Goal: Task Accomplishment & Management: Manage account settings

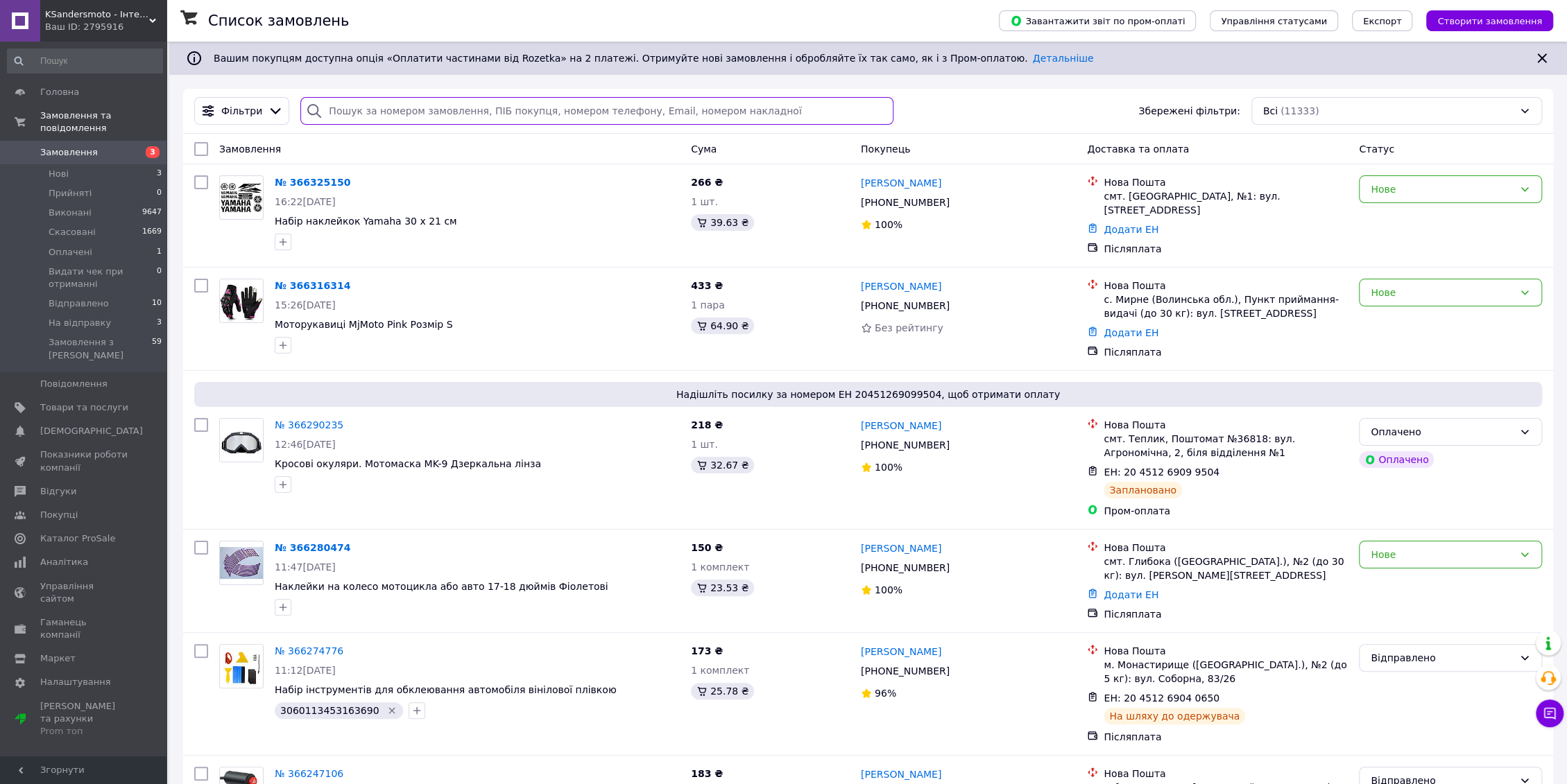
click at [527, 119] on input "search" at bounding box center [597, 110] width 593 height 27
paste input "364599356"
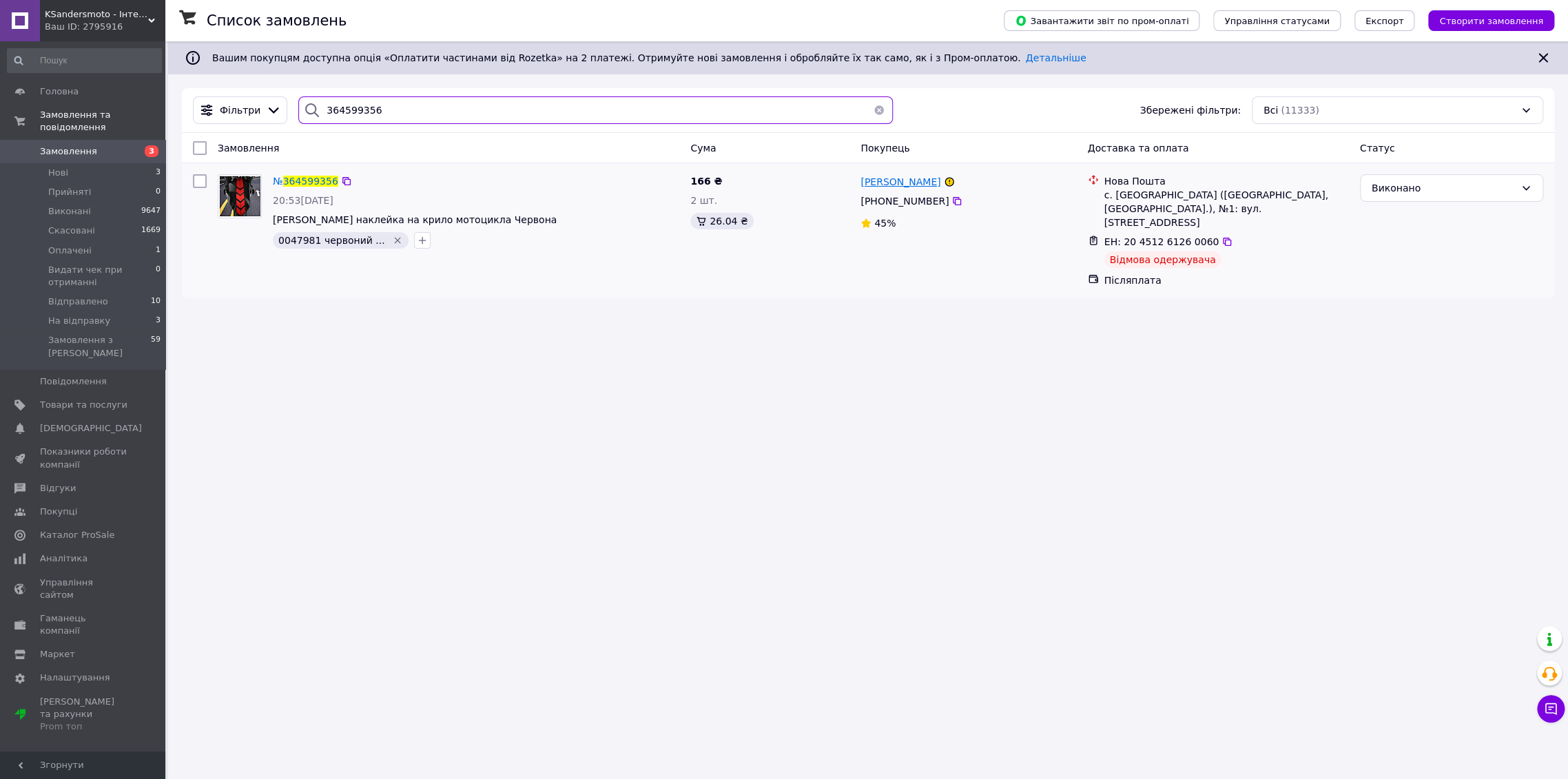
type input "364599356"
click at [886, 176] on span "Даніл Негуляєв" at bounding box center [900, 182] width 80 height 11
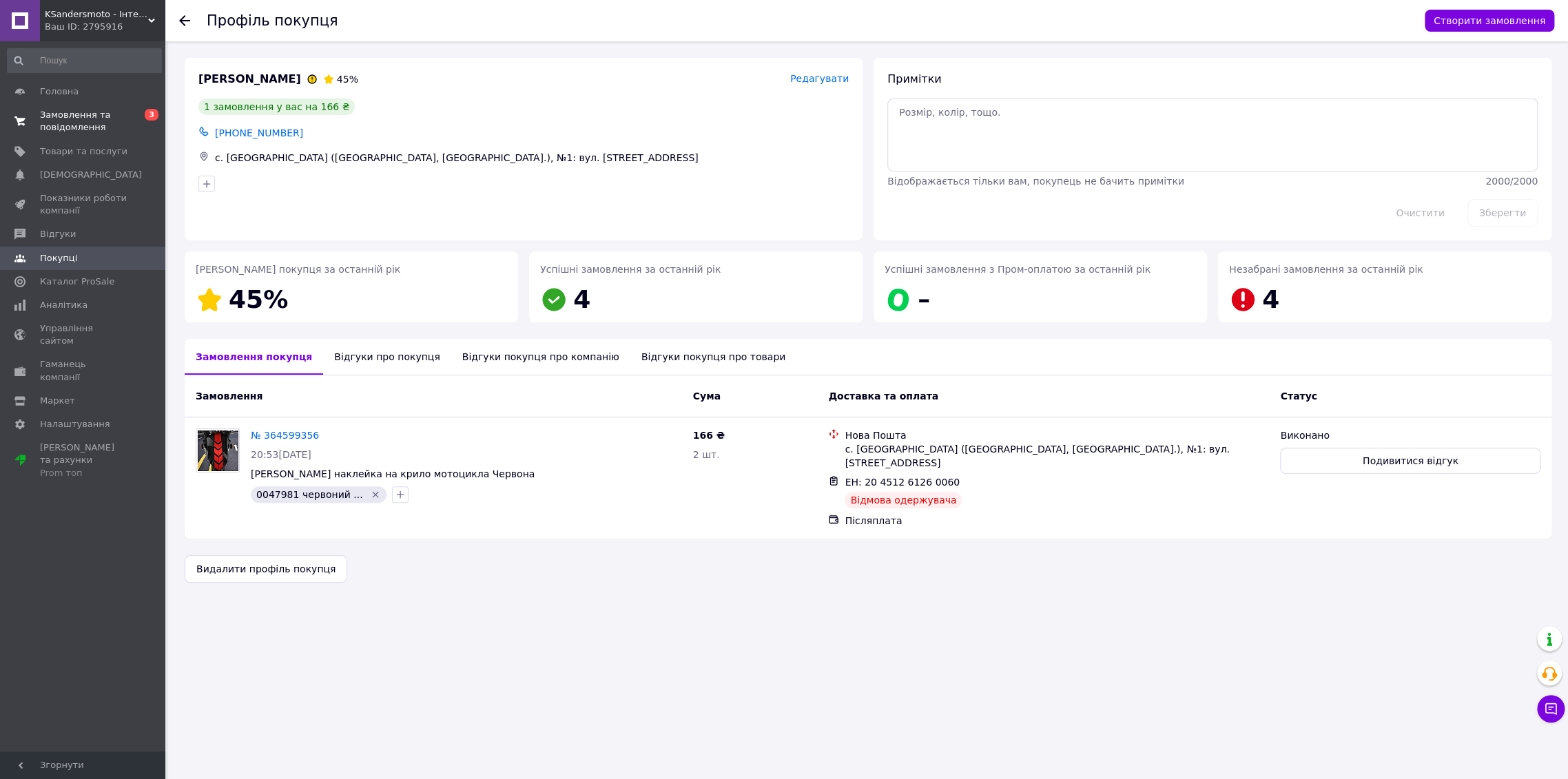
click at [118, 122] on span "Замовлення та повідомлення" at bounding box center [83, 121] width 87 height 25
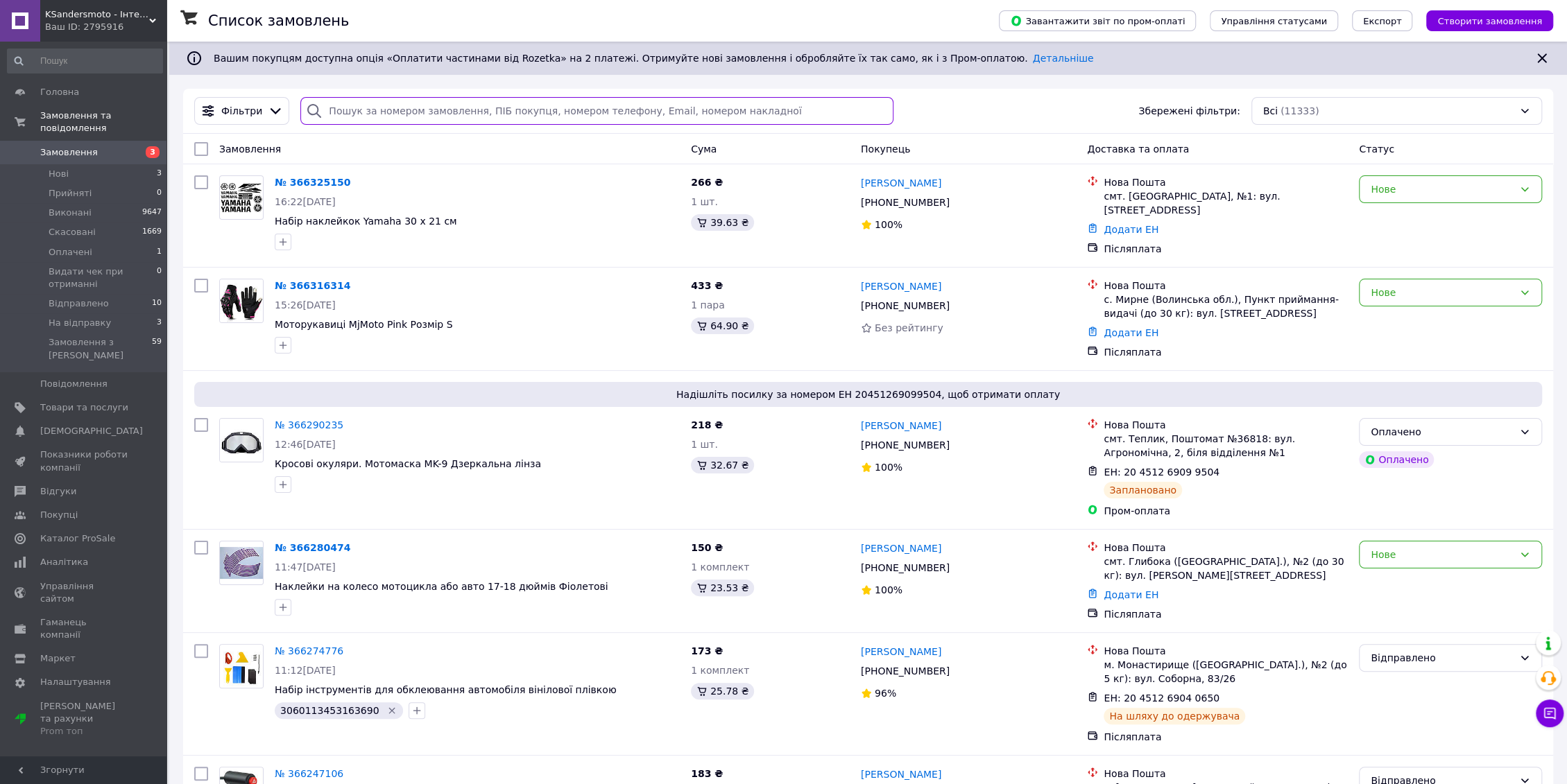
click at [473, 113] on input "search" at bounding box center [597, 110] width 593 height 27
paste input "366217750"
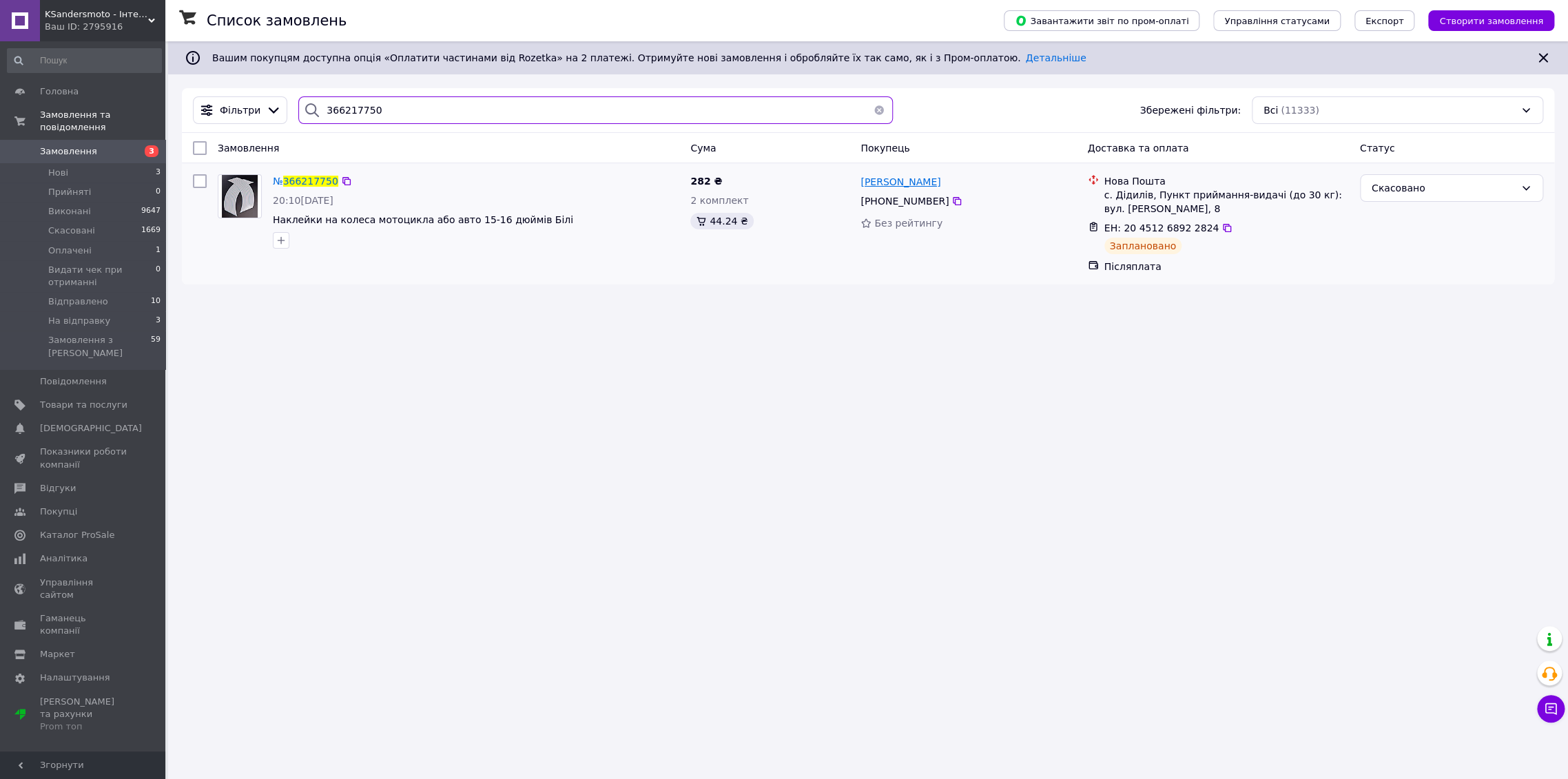
type input "366217750"
click at [881, 180] on span "[PERSON_NAME]" at bounding box center [900, 182] width 80 height 11
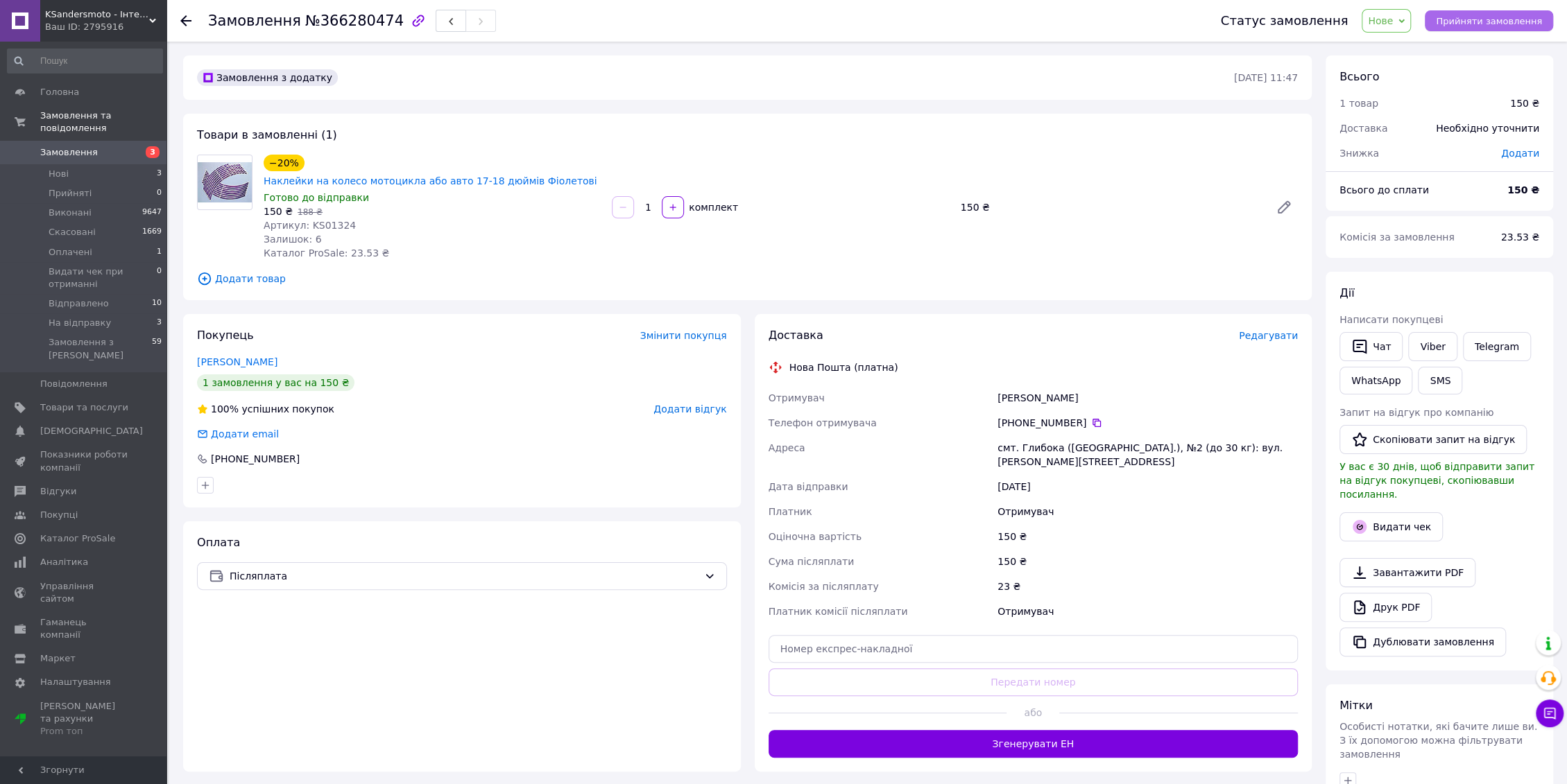
drag, startPoint x: 1481, startPoint y: 33, endPoint x: 1477, endPoint y: 24, distance: 9.8
click at [1478, 27] on div "Статус замовлення Нове Прийнято Виконано Скасовано Оплачено Видати чек при отри…" at bounding box center [1373, 21] width 360 height 42
click at [1477, 24] on span "Прийняти замовлення" at bounding box center [1489, 21] width 106 height 10
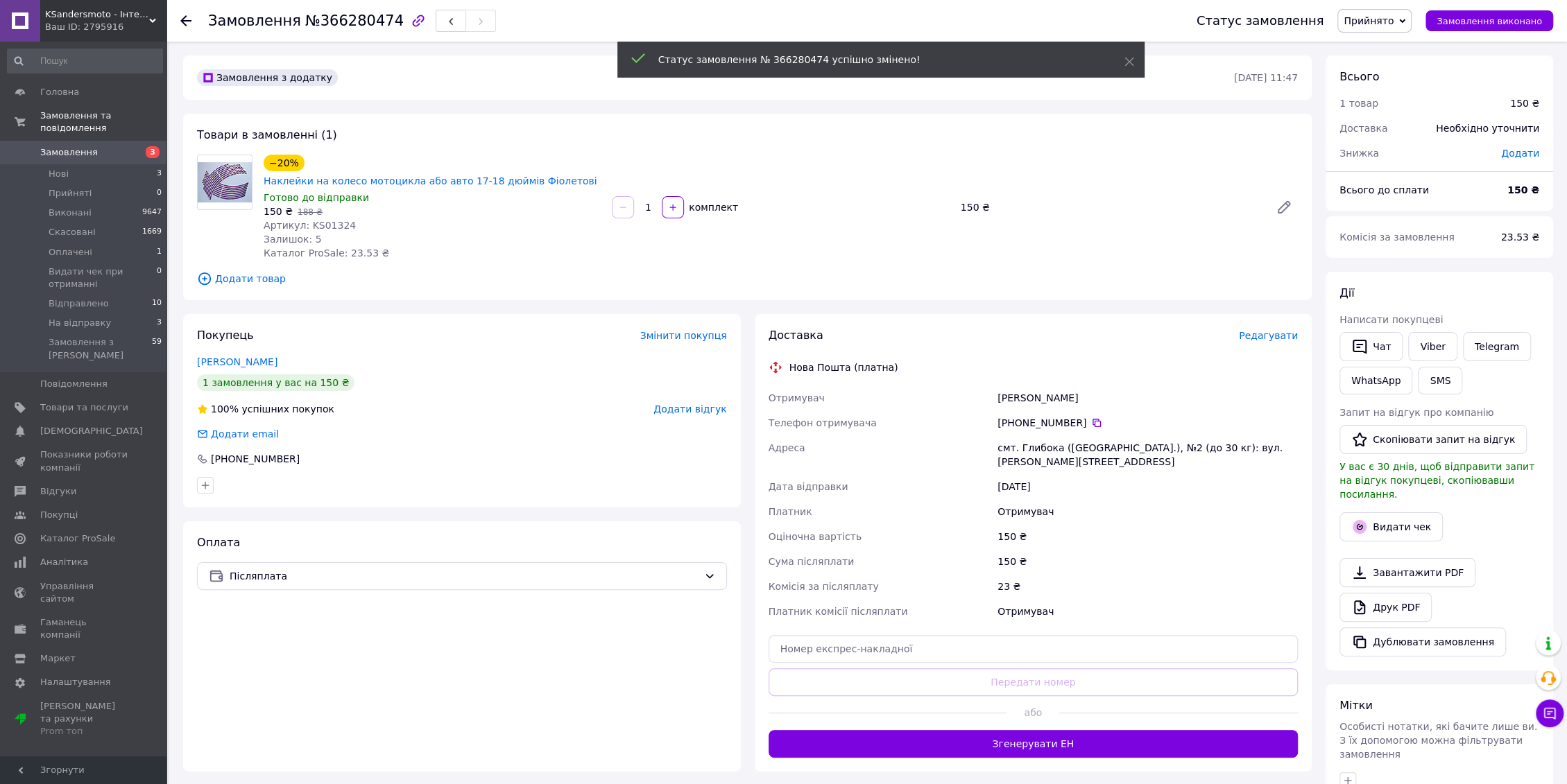
click at [1415, 324] on div "Дії Написати покупцеві   Чат Viber Telegram WhatsApp SMS Запит на відгук про ко…" at bounding box center [1440, 471] width 200 height 371
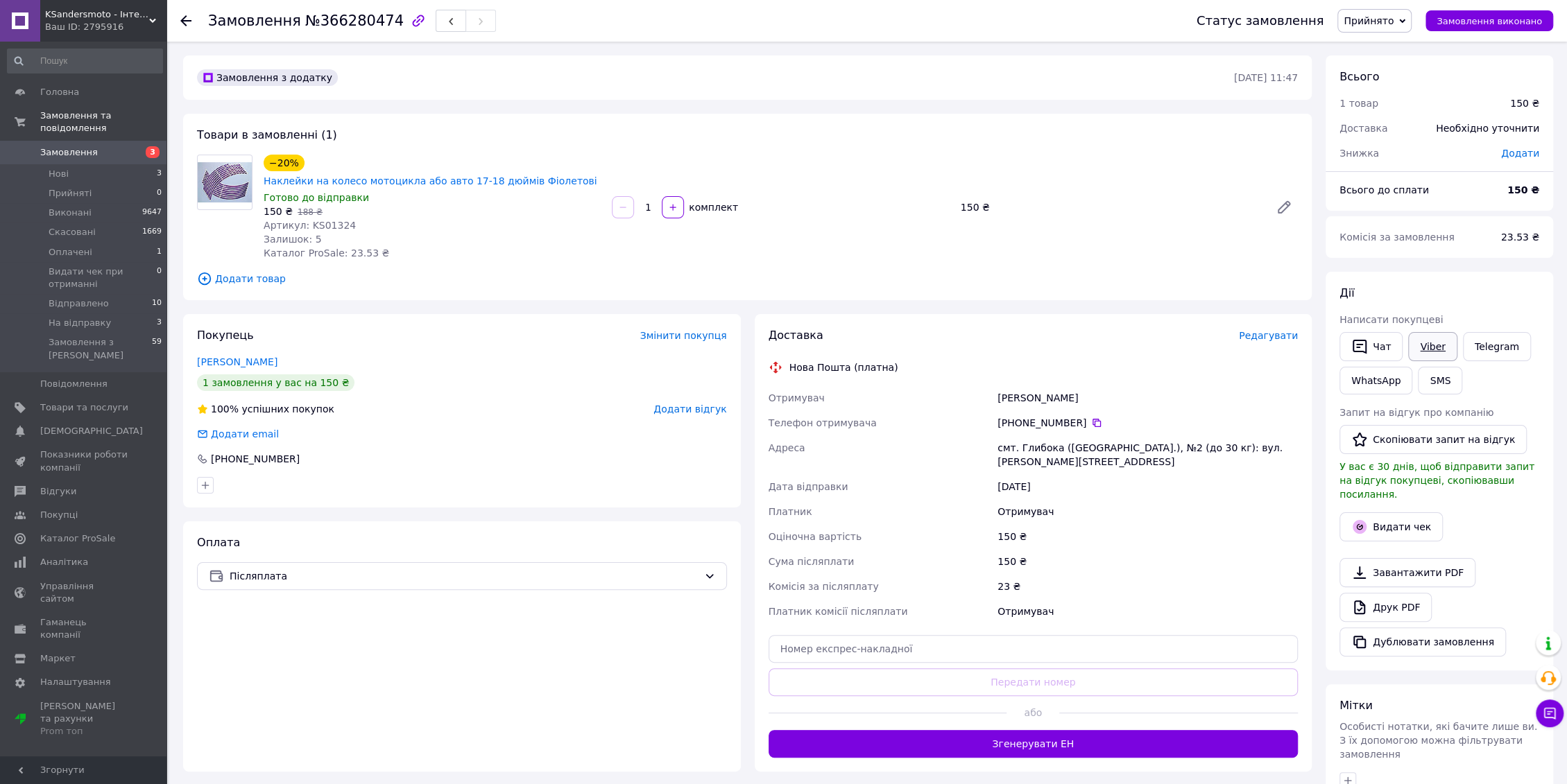
click at [1440, 344] on link "Viber" at bounding box center [1432, 346] width 48 height 29
drag, startPoint x: 605, startPoint y: 156, endPoint x: 296, endPoint y: 159, distance: 309.0
click at [296, 159] on div "−20% Наклейки на колесо мотоцикла або авто 17-18 дюймів Фіолетові Готово до від…" at bounding box center [432, 207] width 348 height 111
copy div "−20% Наклейки на колесо мотоцикла або авто 17-18 дюймів Фіолетові"
click at [1274, 330] on span "Редагувати" at bounding box center [1268, 336] width 59 height 11
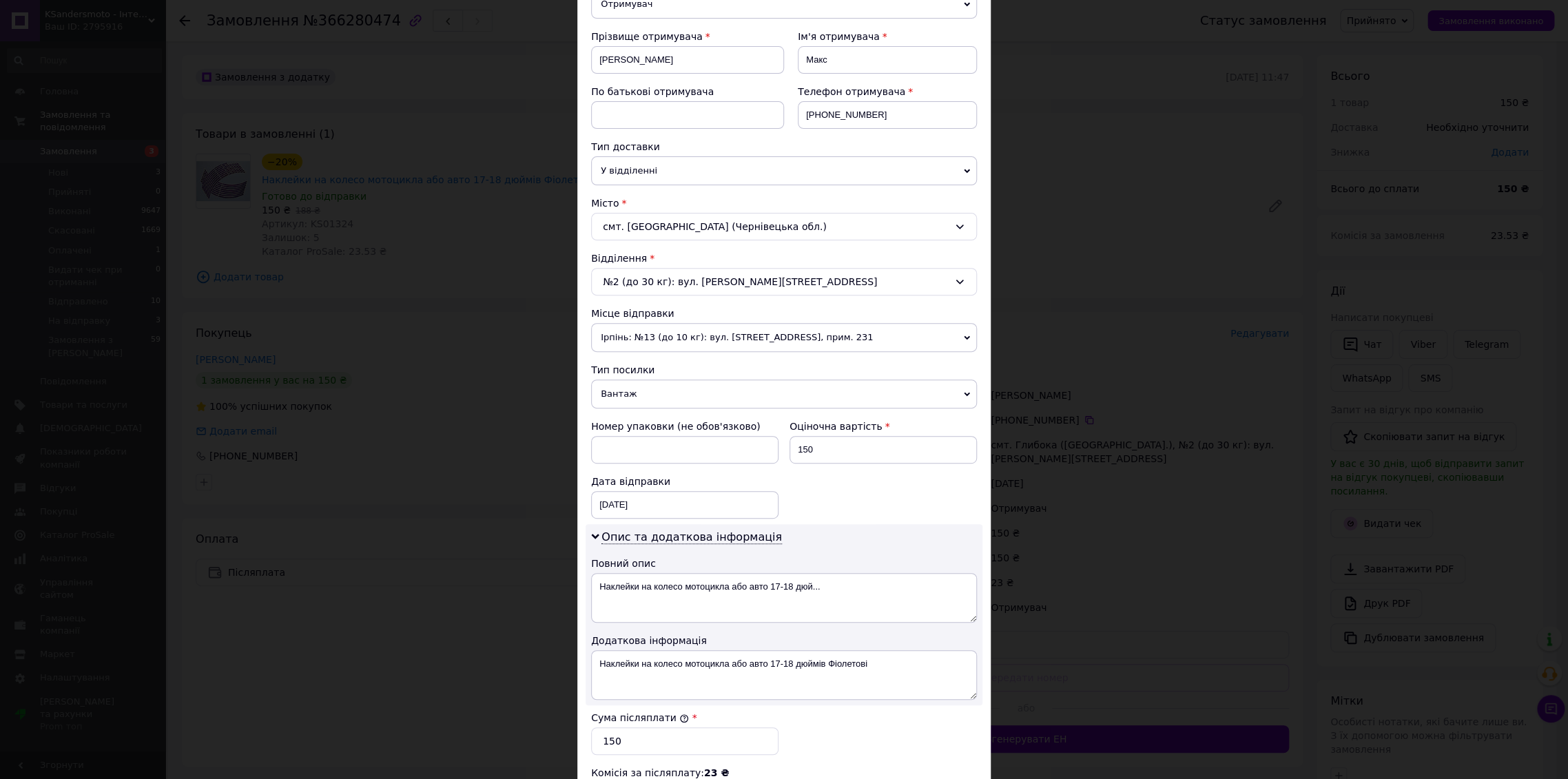
scroll to position [230, 0]
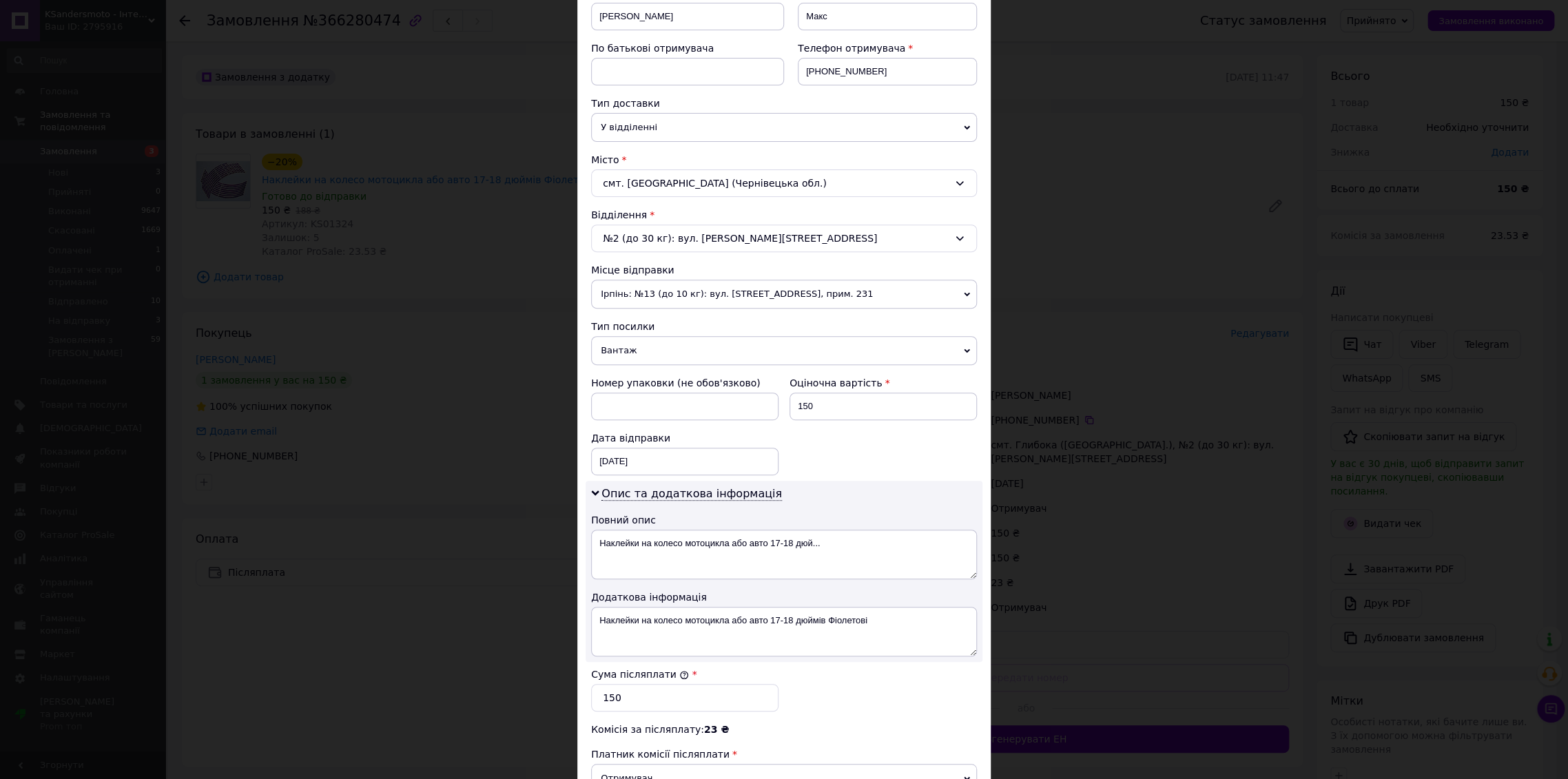
click at [632, 347] on span "Вантаж" at bounding box center [784, 351] width 386 height 29
click at [634, 373] on li "Документи" at bounding box center [784, 378] width 386 height 21
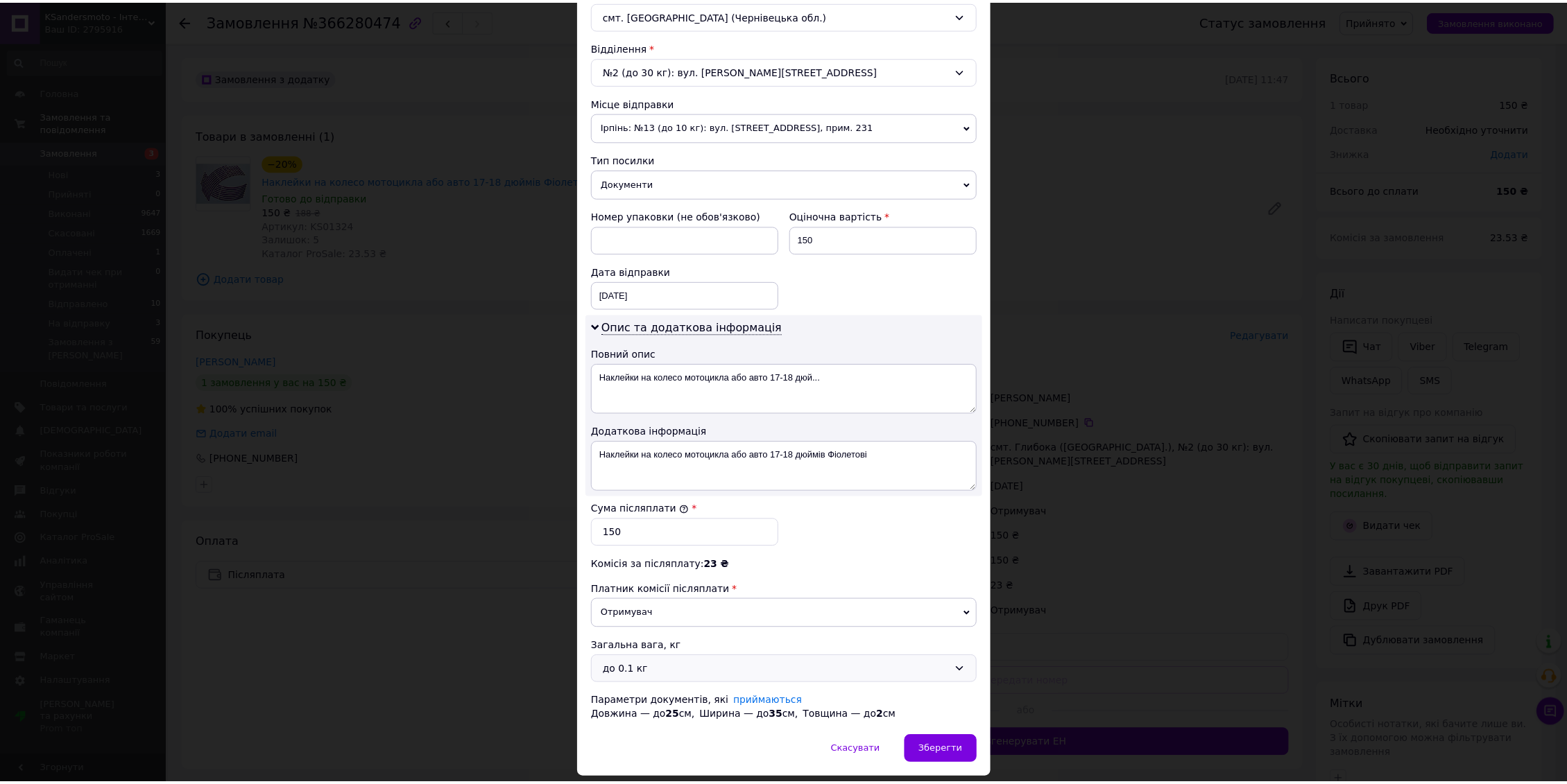
scroll to position [440, 0]
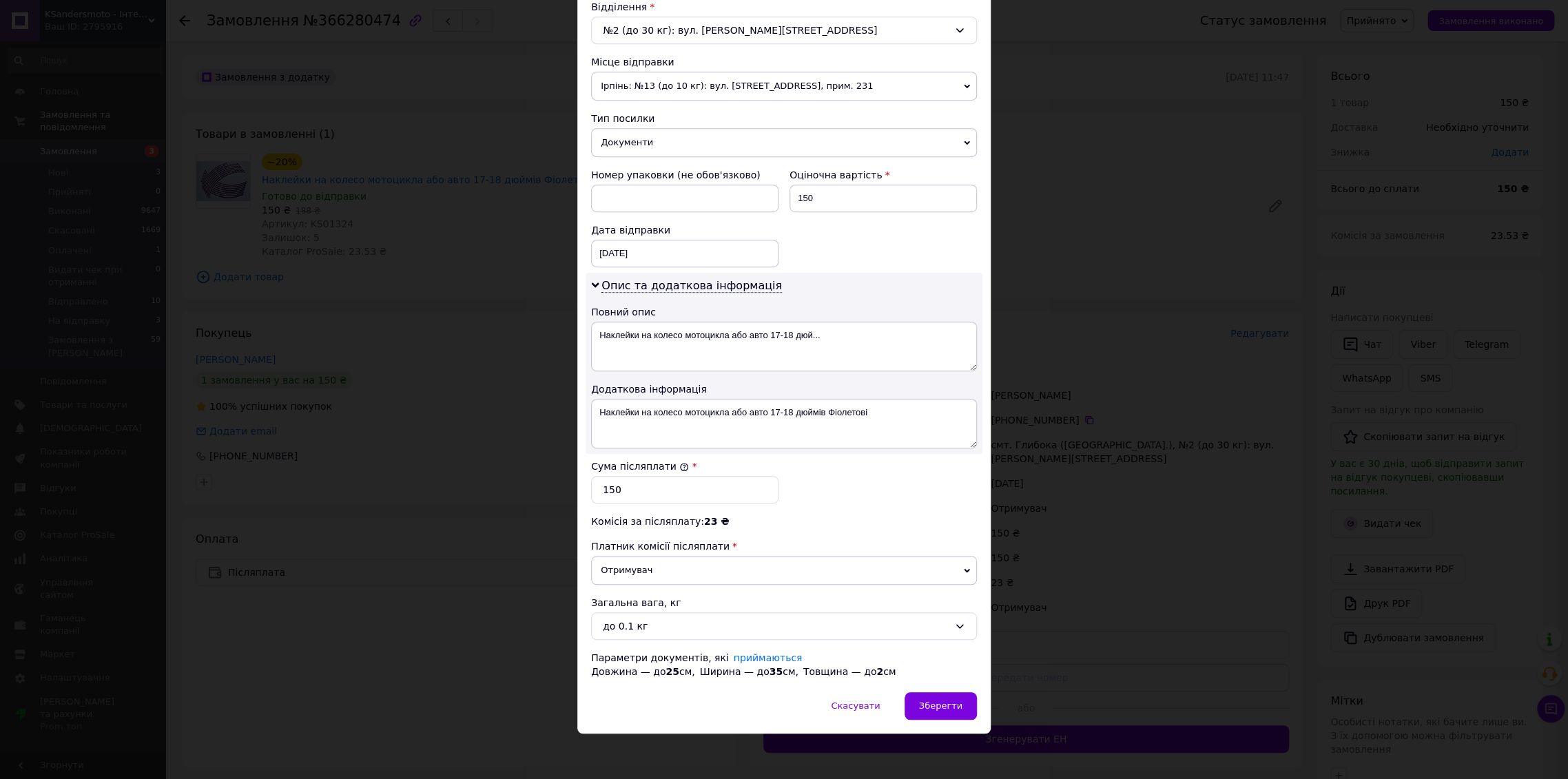
click at [954, 674] on div "Параметри документів, які   приймаються Довжина — до 25 см,   Ширина — до 35 см…" at bounding box center [784, 665] width 386 height 27
click at [954, 693] on div "Зберегти" at bounding box center [940, 706] width 72 height 27
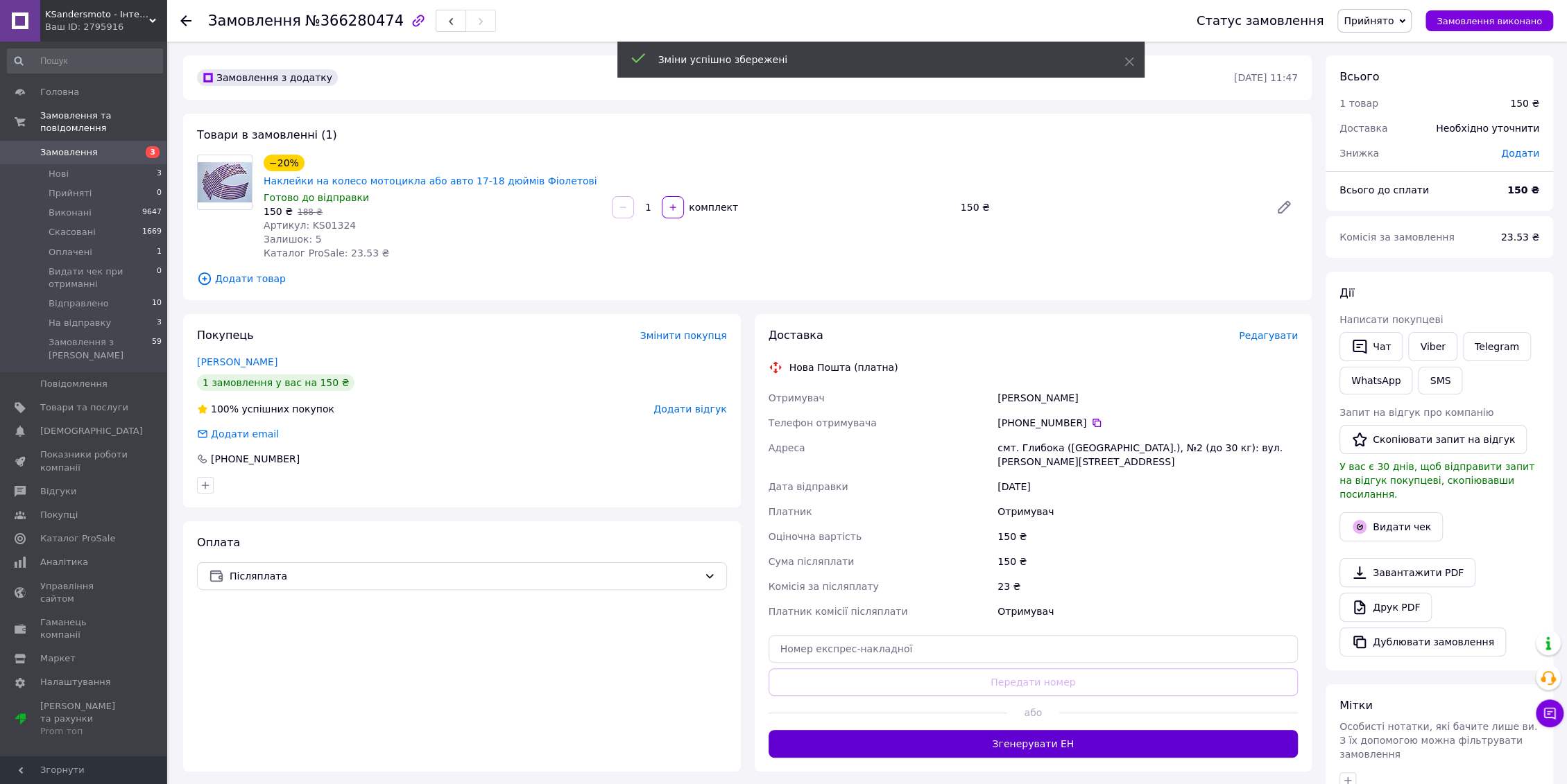
click at [1055, 730] on button "Згенерувати ЕН" at bounding box center [1033, 744] width 530 height 27
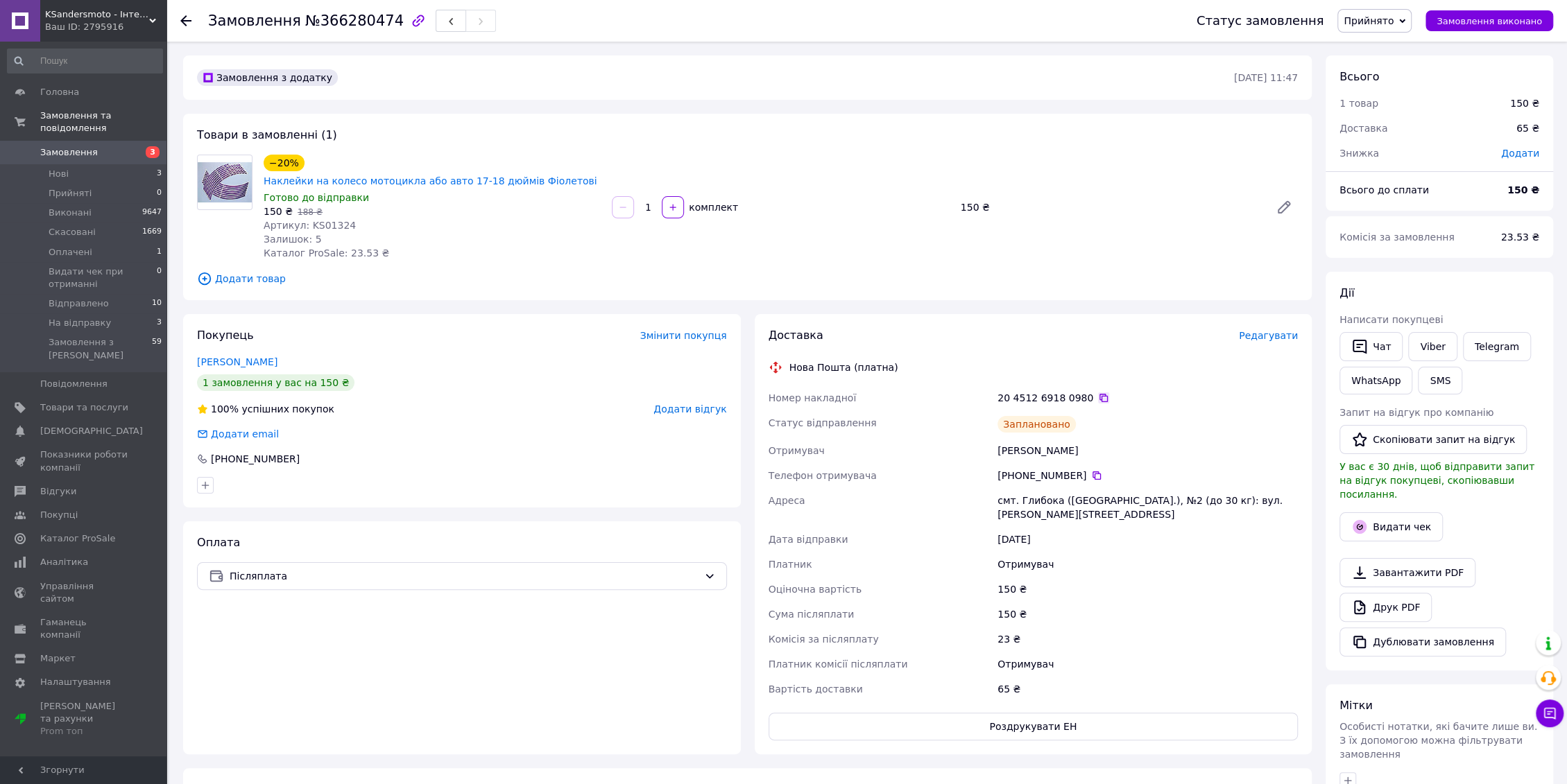
click at [1098, 392] on icon at bounding box center [1104, 398] width 11 height 11
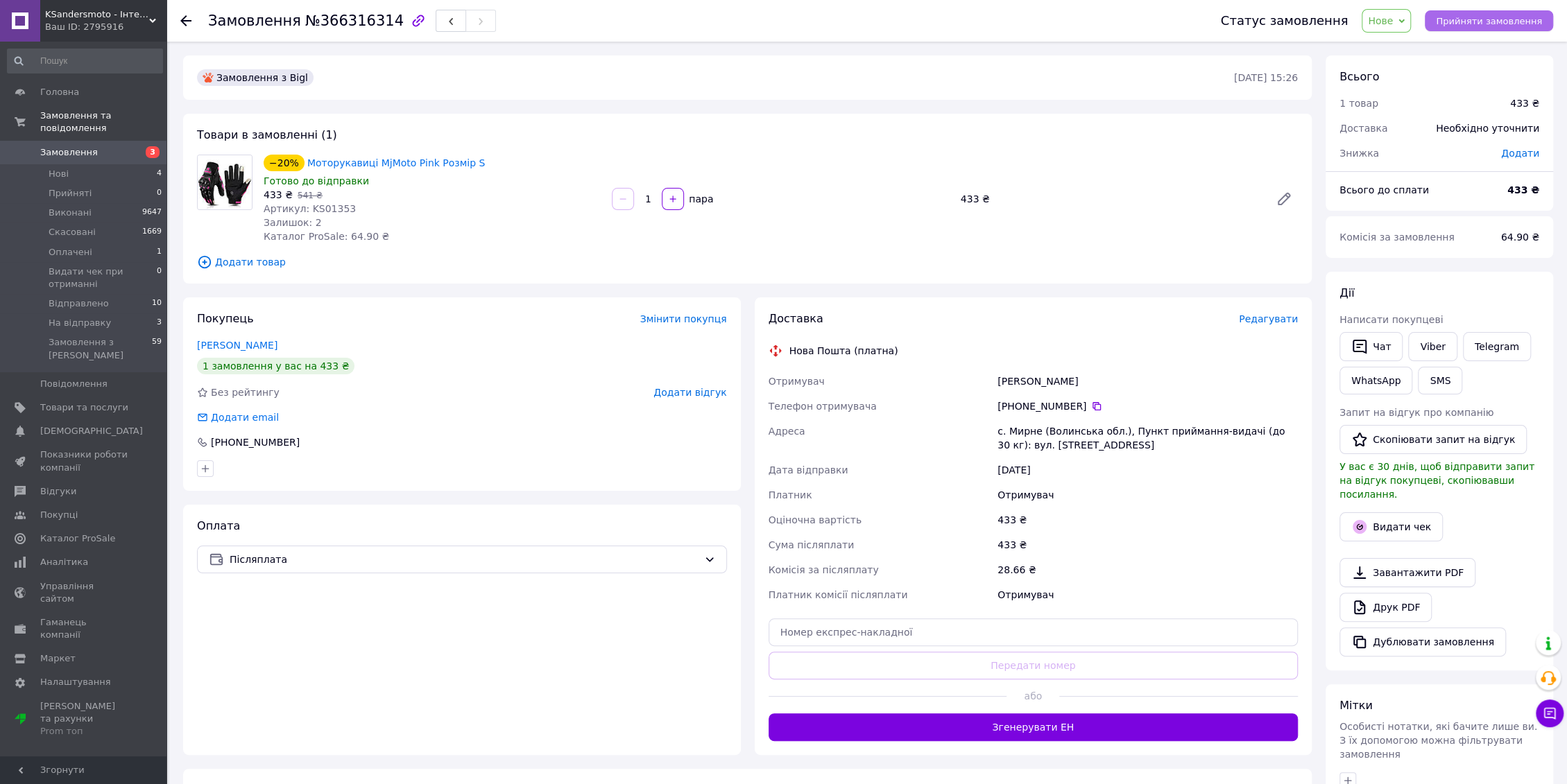
click at [1507, 19] on span "Прийняти замовлення" at bounding box center [1489, 21] width 106 height 10
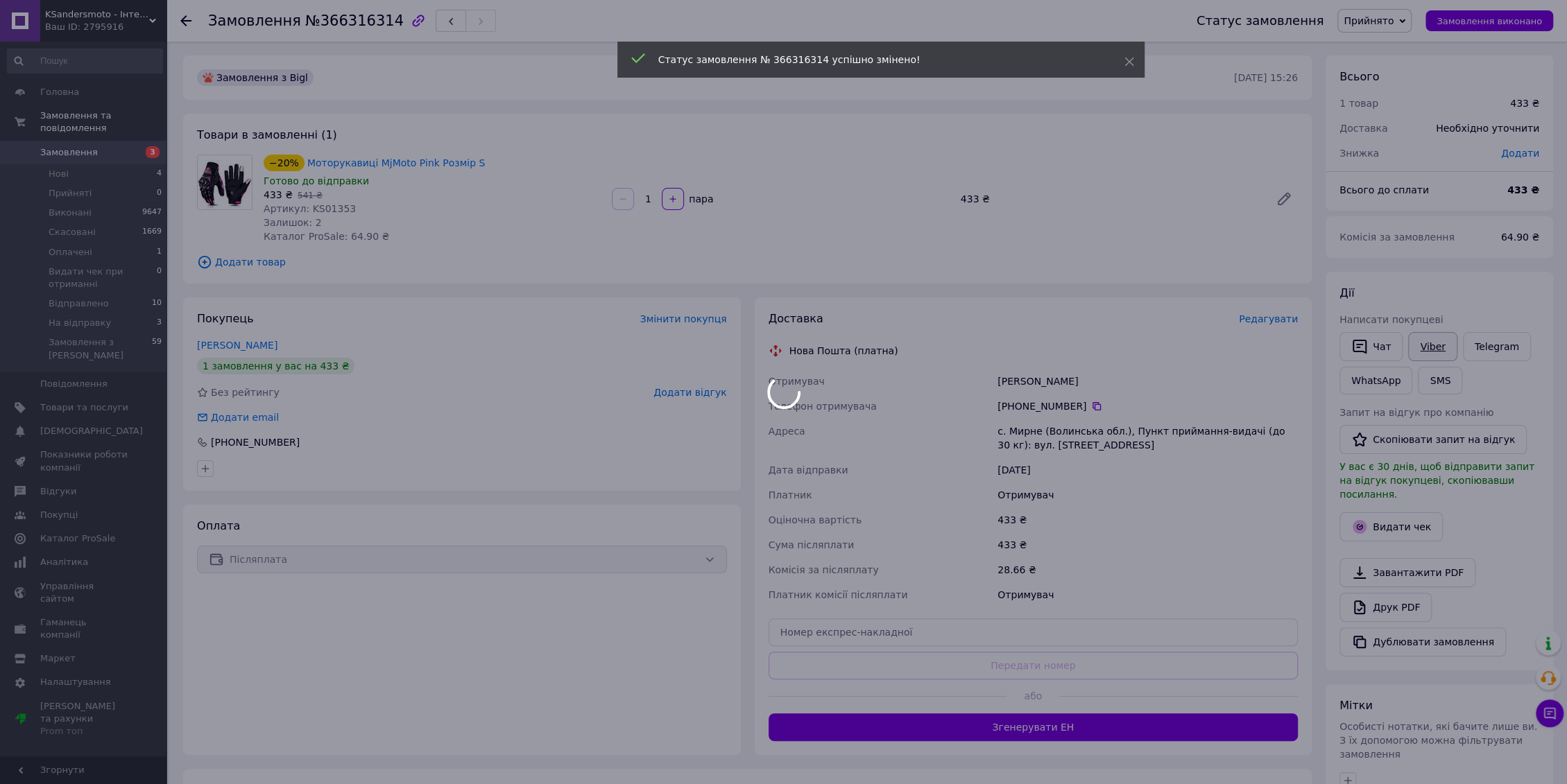
click at [1434, 338] on body "KSandersmoto - Інтернет магазин мотоекіпіровки та мотоаксесуарів Ваш ID: 279591…" at bounding box center [784, 507] width 1567 height 1014
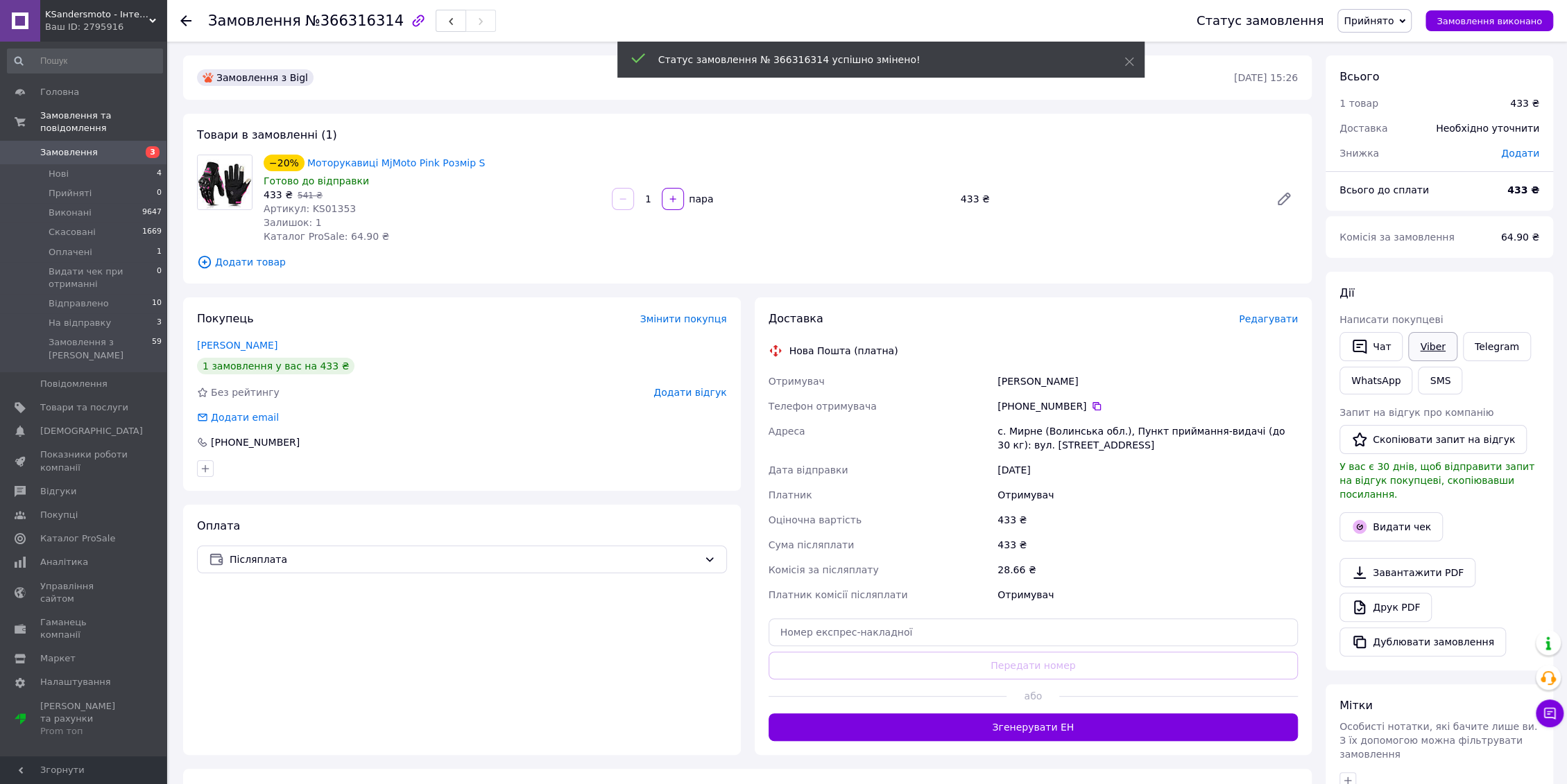
click at [1430, 342] on link "Viber" at bounding box center [1432, 346] width 48 height 29
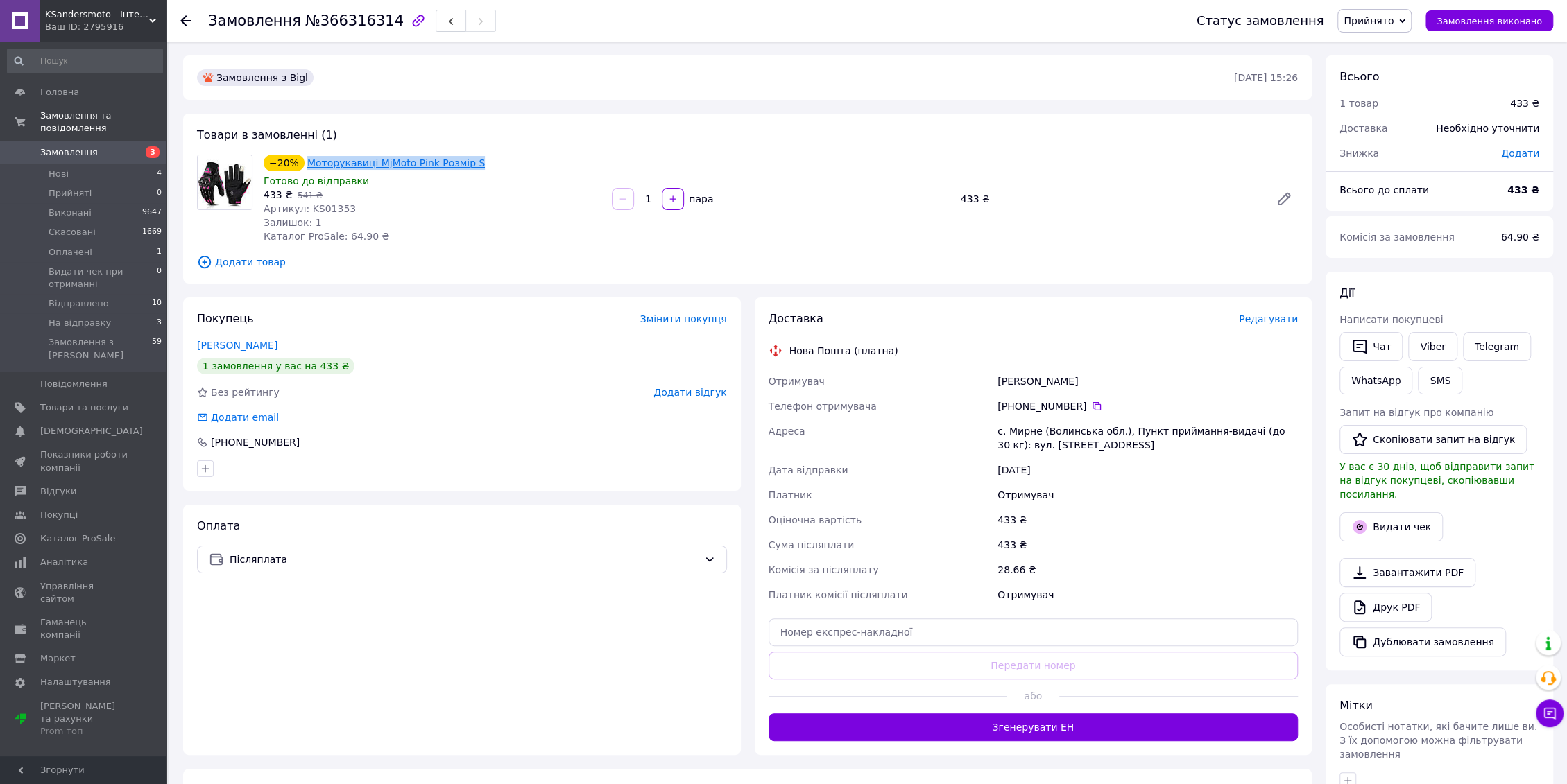
drag, startPoint x: 430, startPoint y: 164, endPoint x: 306, endPoint y: 164, distance: 124.0
click at [306, 164] on div "−20% Моторукавиці MjMoto Pink Розмір S" at bounding box center [432, 163] width 340 height 19
copy link "Моторукавиці MjMoto Pink Розмір S"
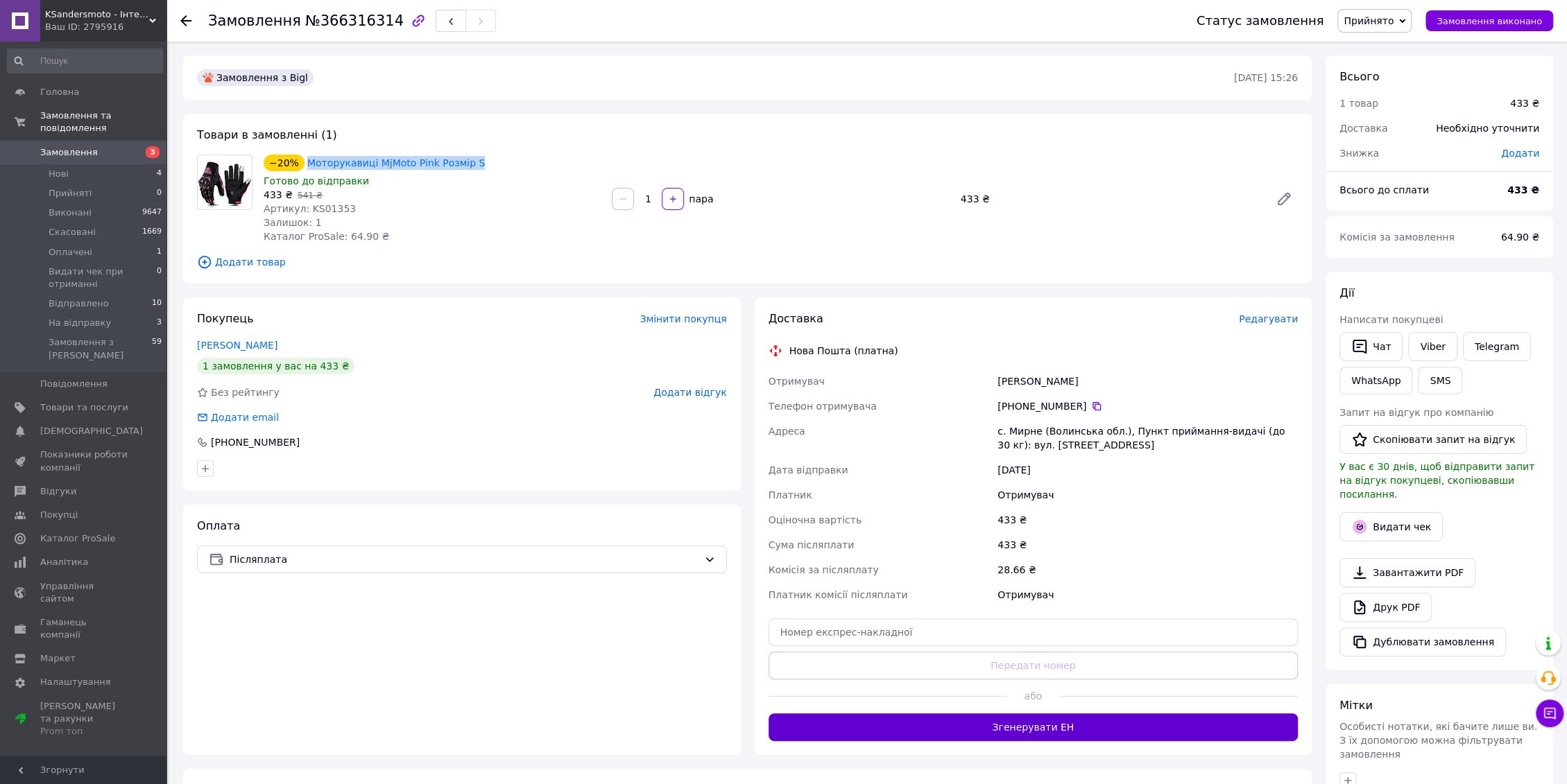
click at [1061, 728] on button "Згенерувати ЕН" at bounding box center [1033, 727] width 530 height 27
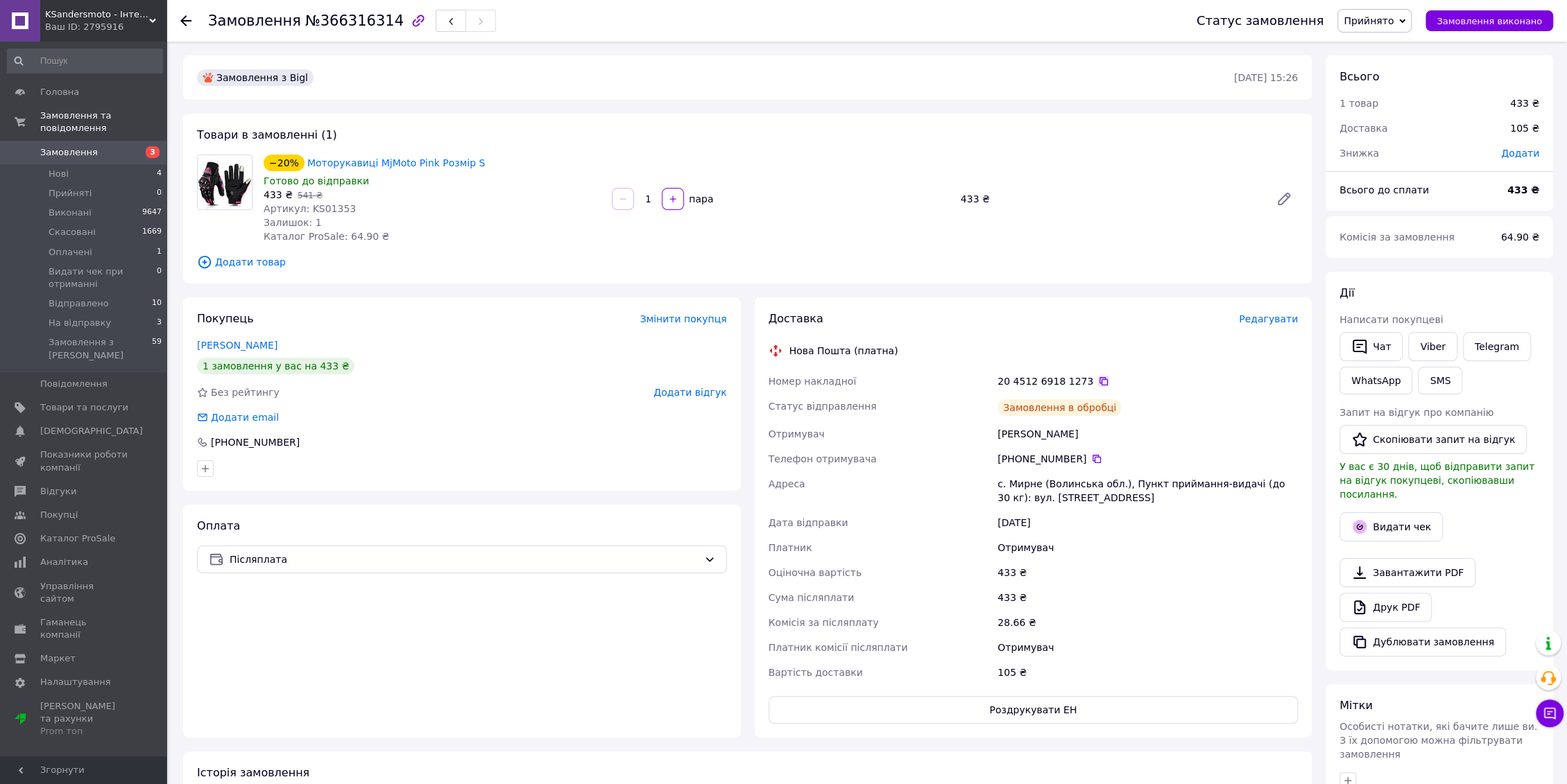
click at [1098, 380] on icon at bounding box center [1104, 381] width 11 height 11
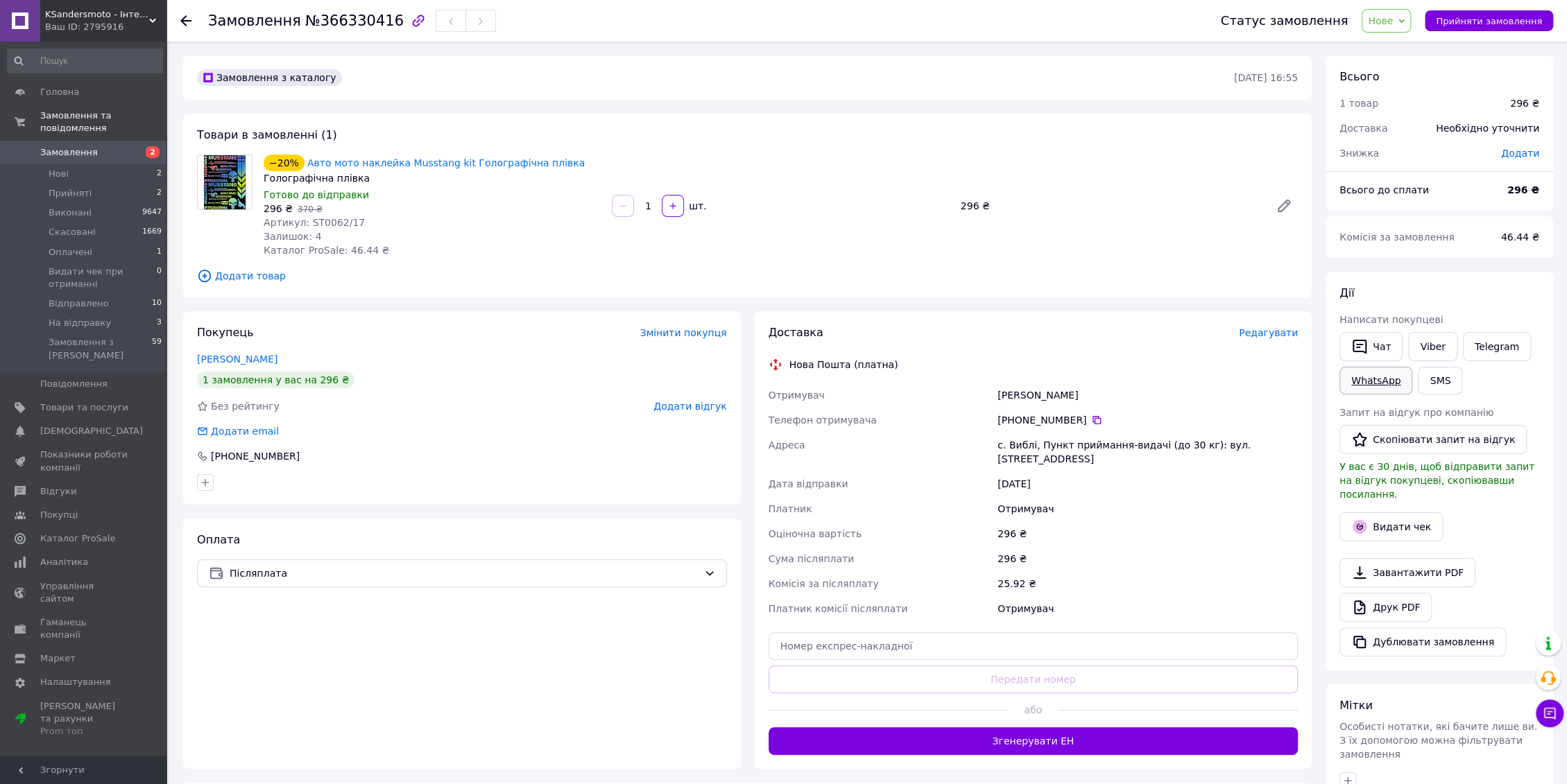
click at [1376, 383] on link "WhatsApp" at bounding box center [1376, 380] width 73 height 27
click at [1091, 417] on icon at bounding box center [1097, 421] width 11 height 11
drag, startPoint x: 559, startPoint y: 164, endPoint x: 305, endPoint y: 161, distance: 254.0
click at [305, 161] on div "−20% Авто мото наклейка Musstang kit Голографічна плівка" at bounding box center [432, 163] width 340 height 19
copy link "Авто мото наклейка Musstang kit Голографічна плівка"
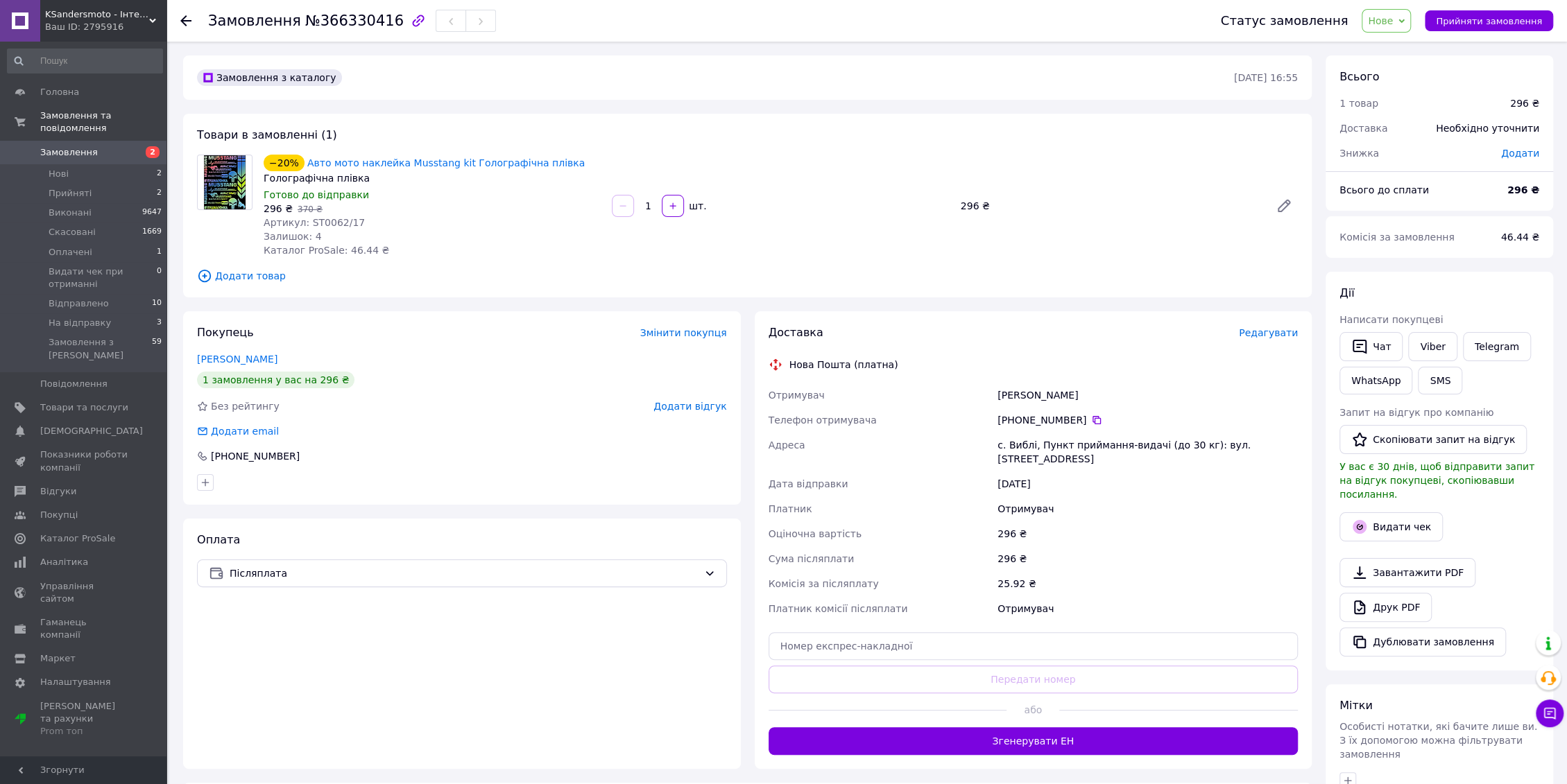
click at [1278, 328] on span "Редагувати" at bounding box center [1268, 333] width 59 height 11
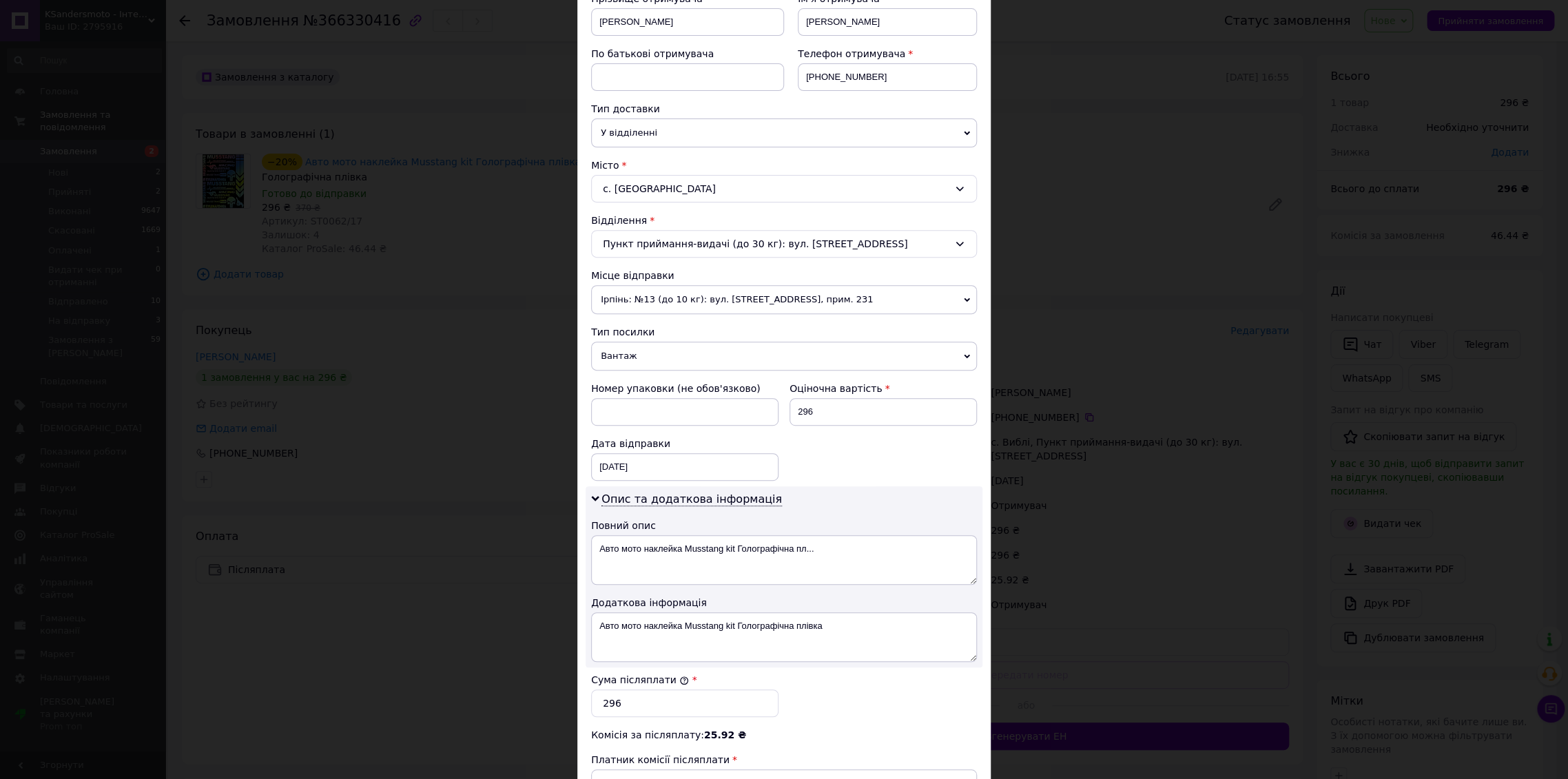
scroll to position [230, 0]
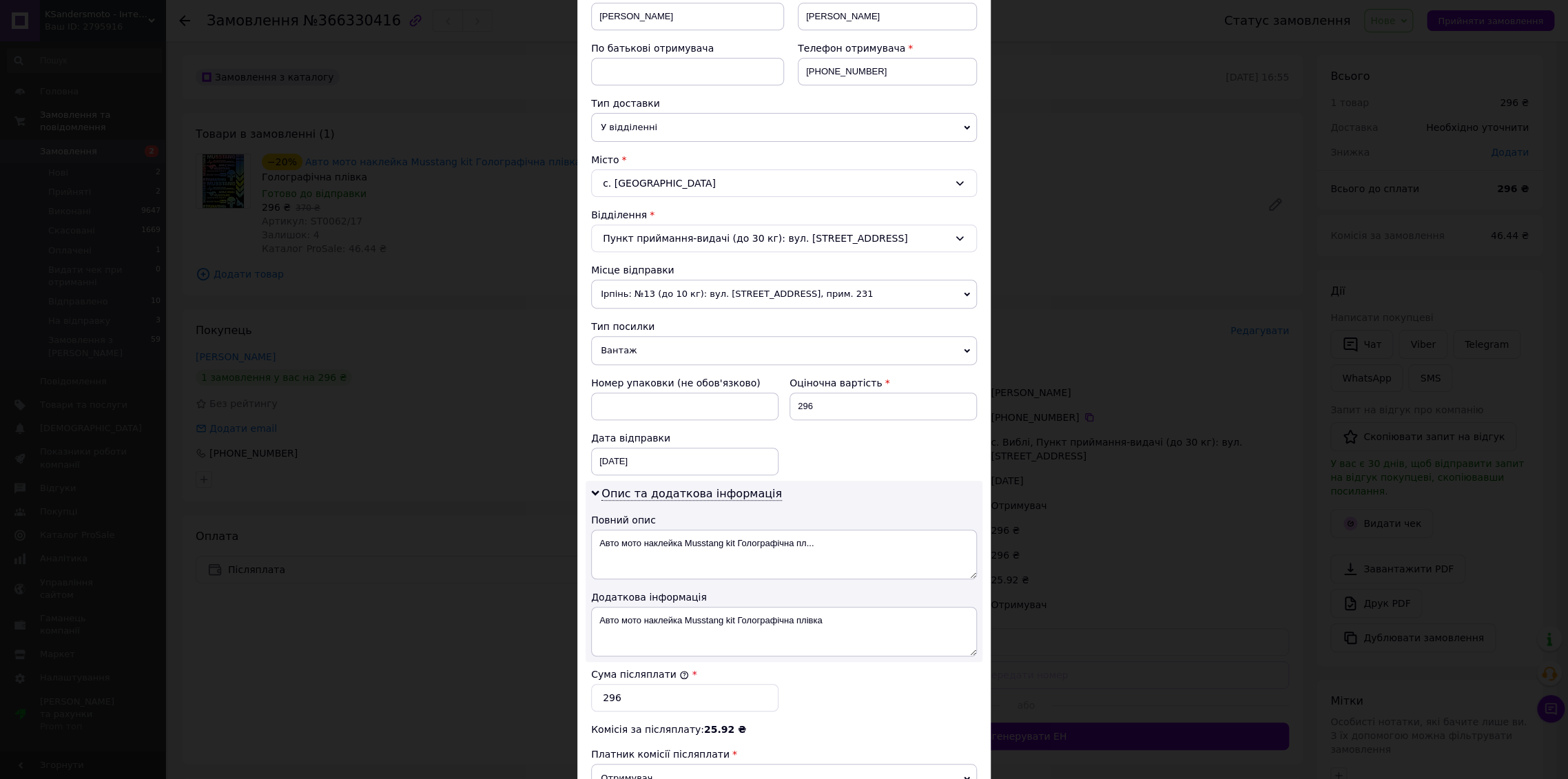
click at [700, 361] on span "Вантаж" at bounding box center [784, 351] width 386 height 29
click at [694, 379] on li "Документи" at bounding box center [784, 378] width 386 height 21
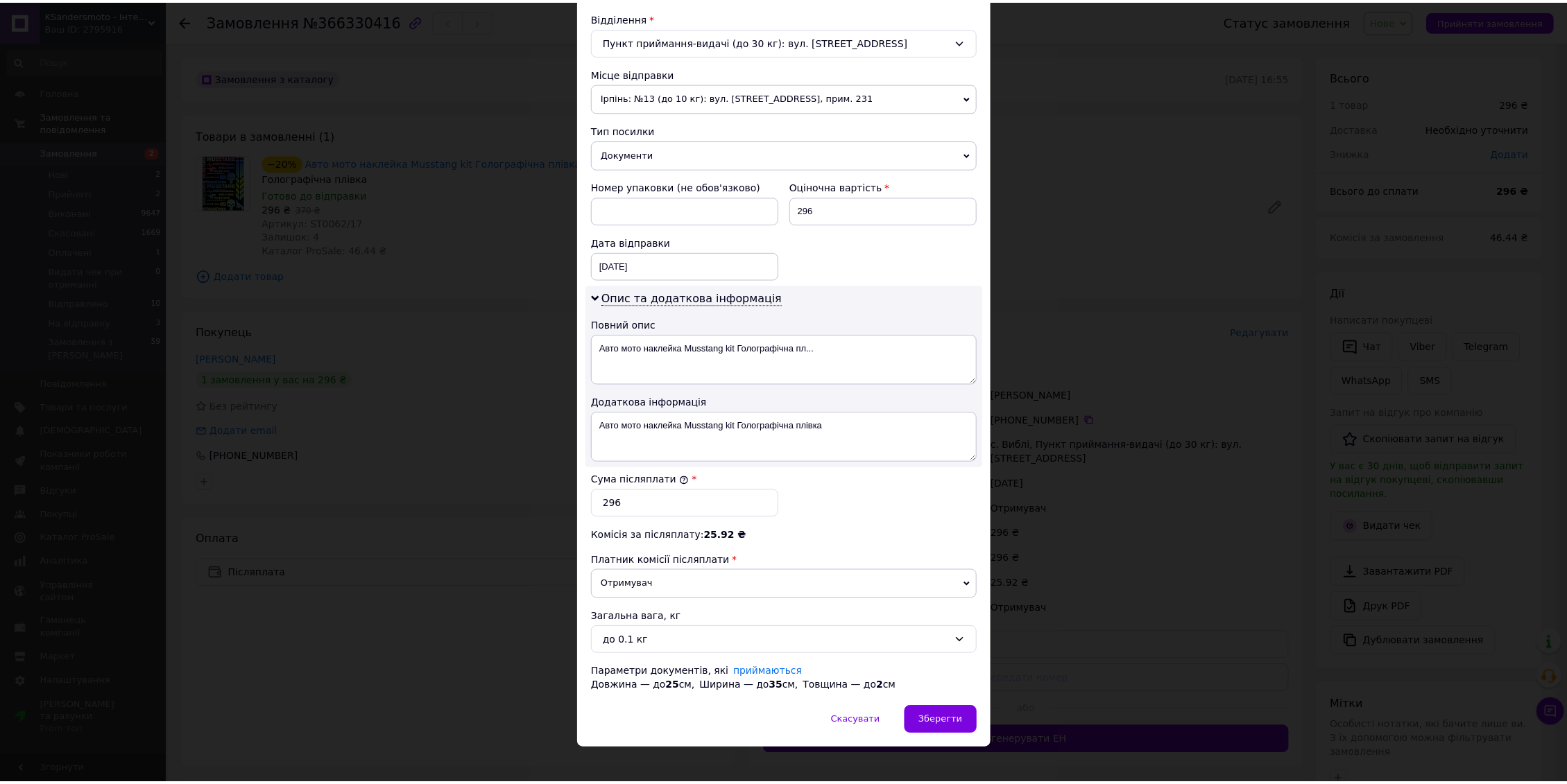
scroll to position [440, 0]
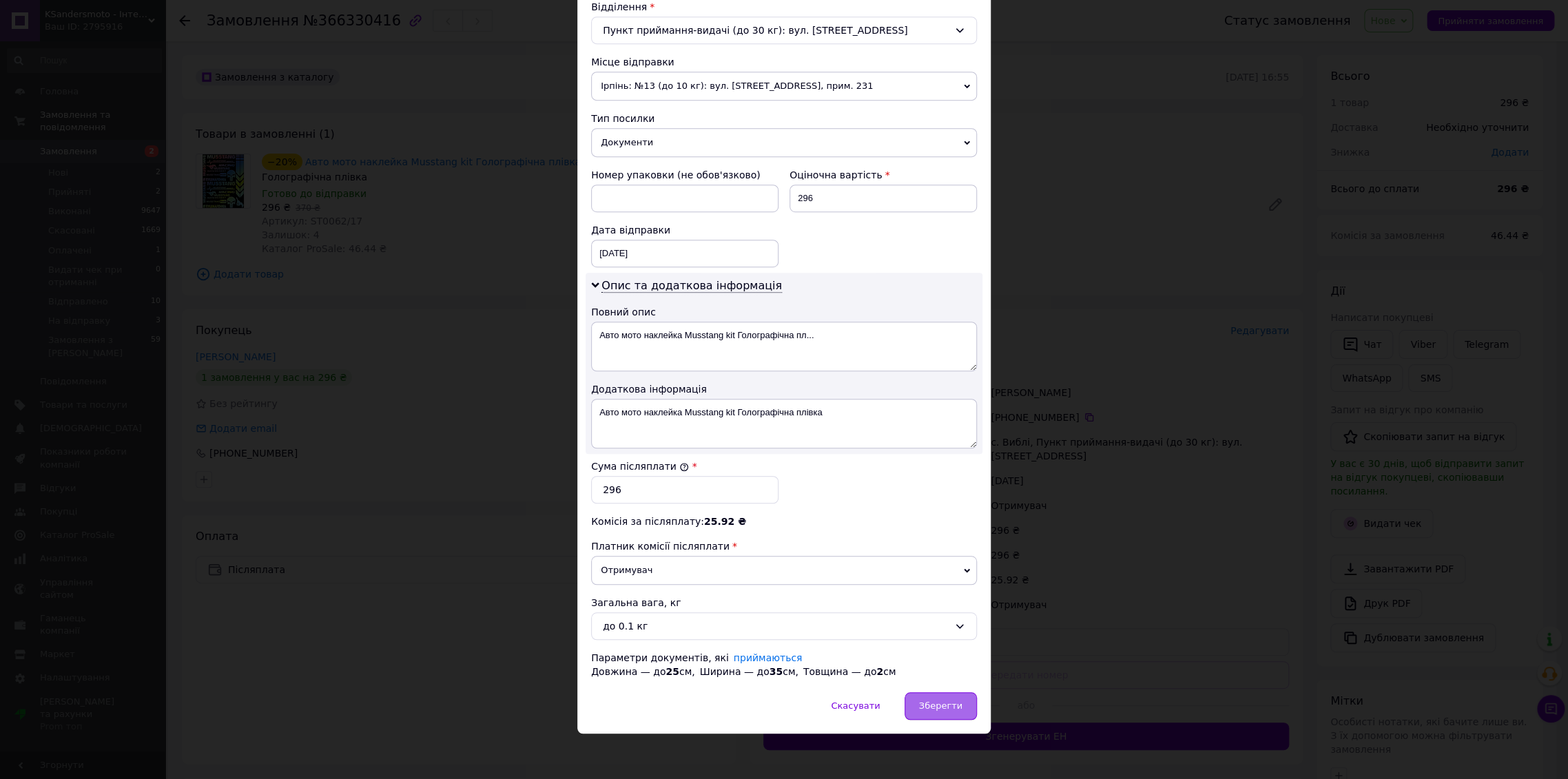
click at [931, 702] on span "Зберегти" at bounding box center [940, 705] width 43 height 10
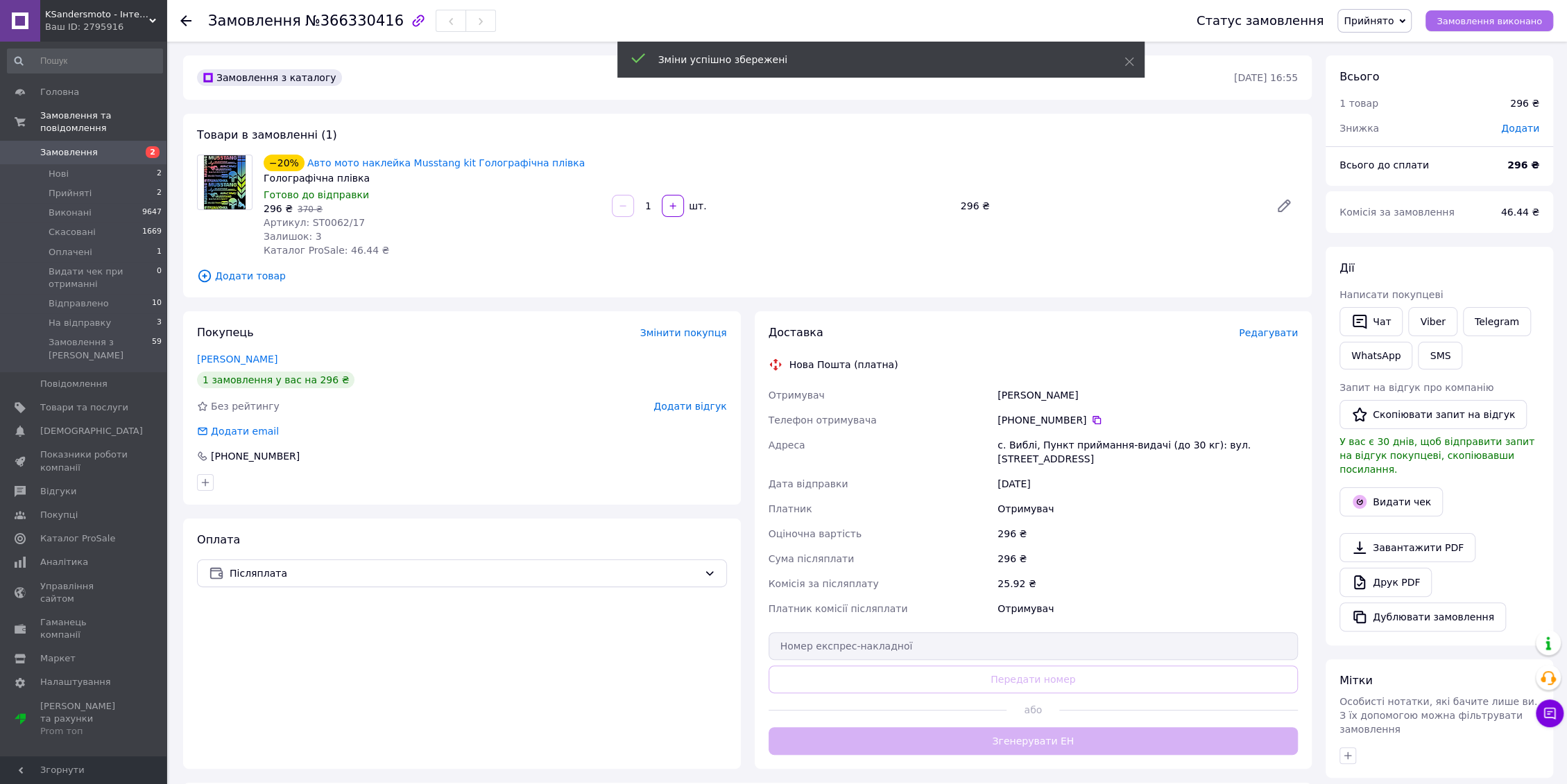
click at [1508, 12] on button "Замовлення виконано" at bounding box center [1489, 21] width 127 height 21
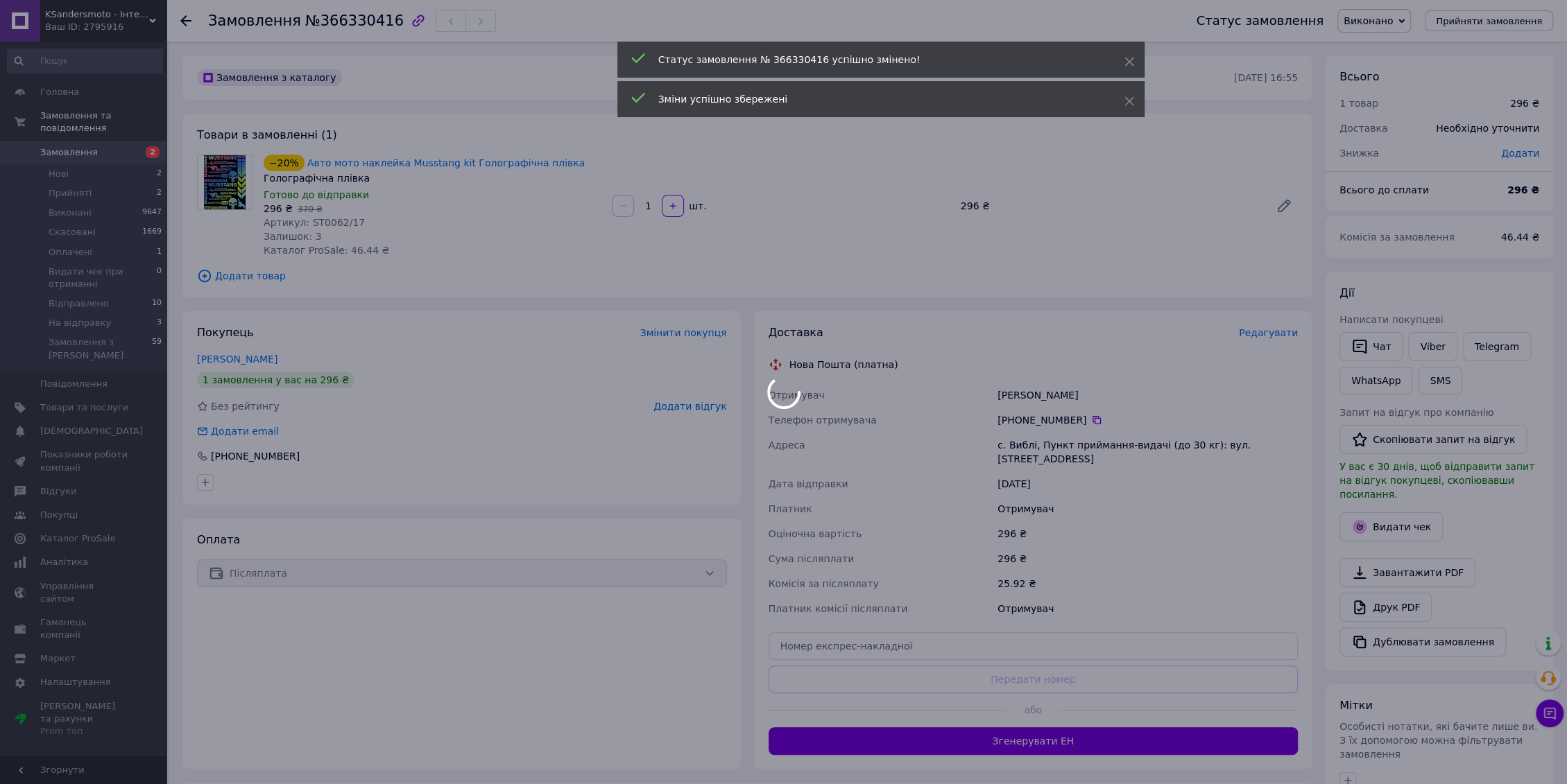
click at [1409, 23] on div at bounding box center [784, 392] width 1567 height 784
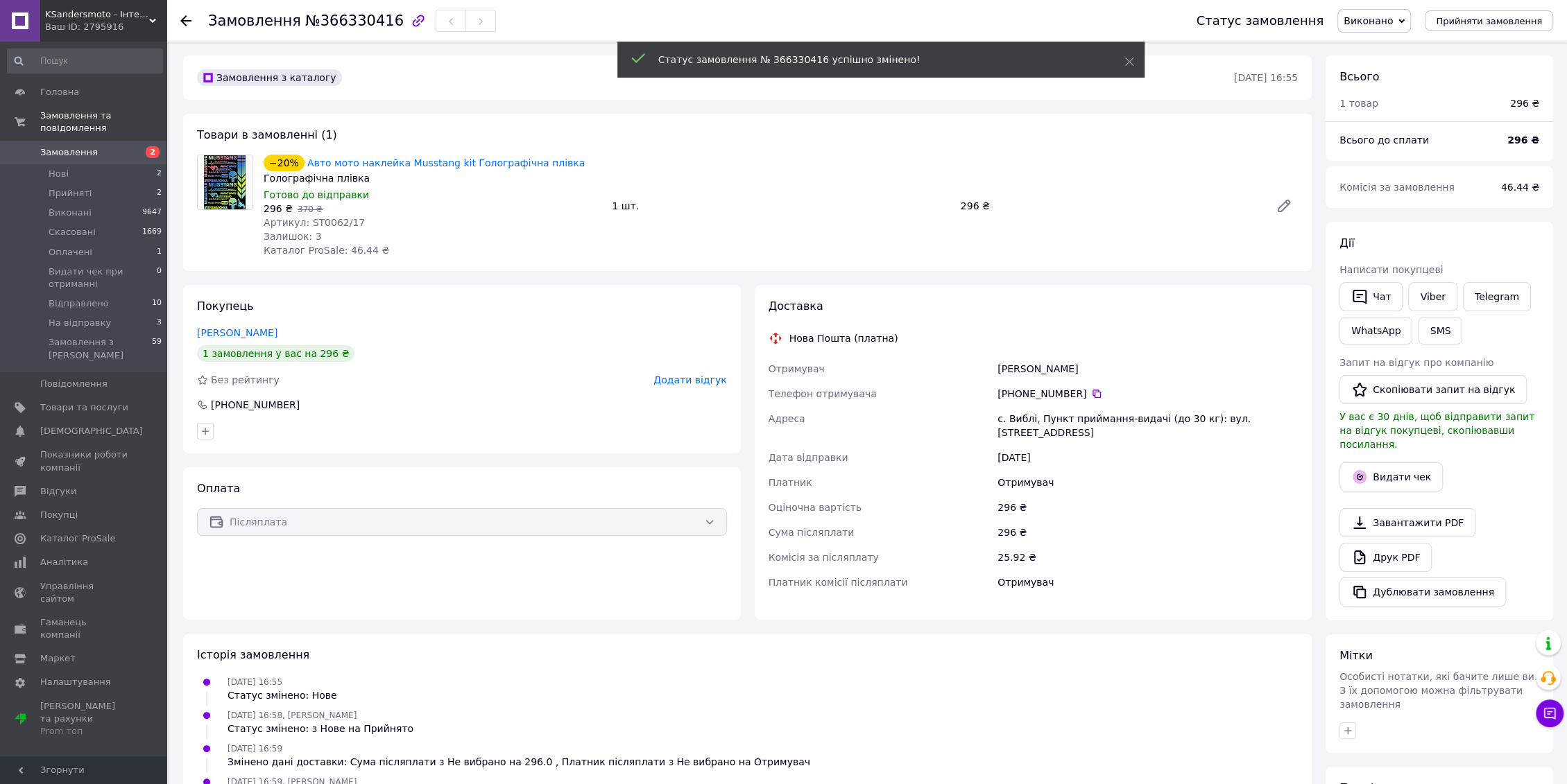
click at [1393, 22] on span "Виконано" at bounding box center [1368, 21] width 49 height 11
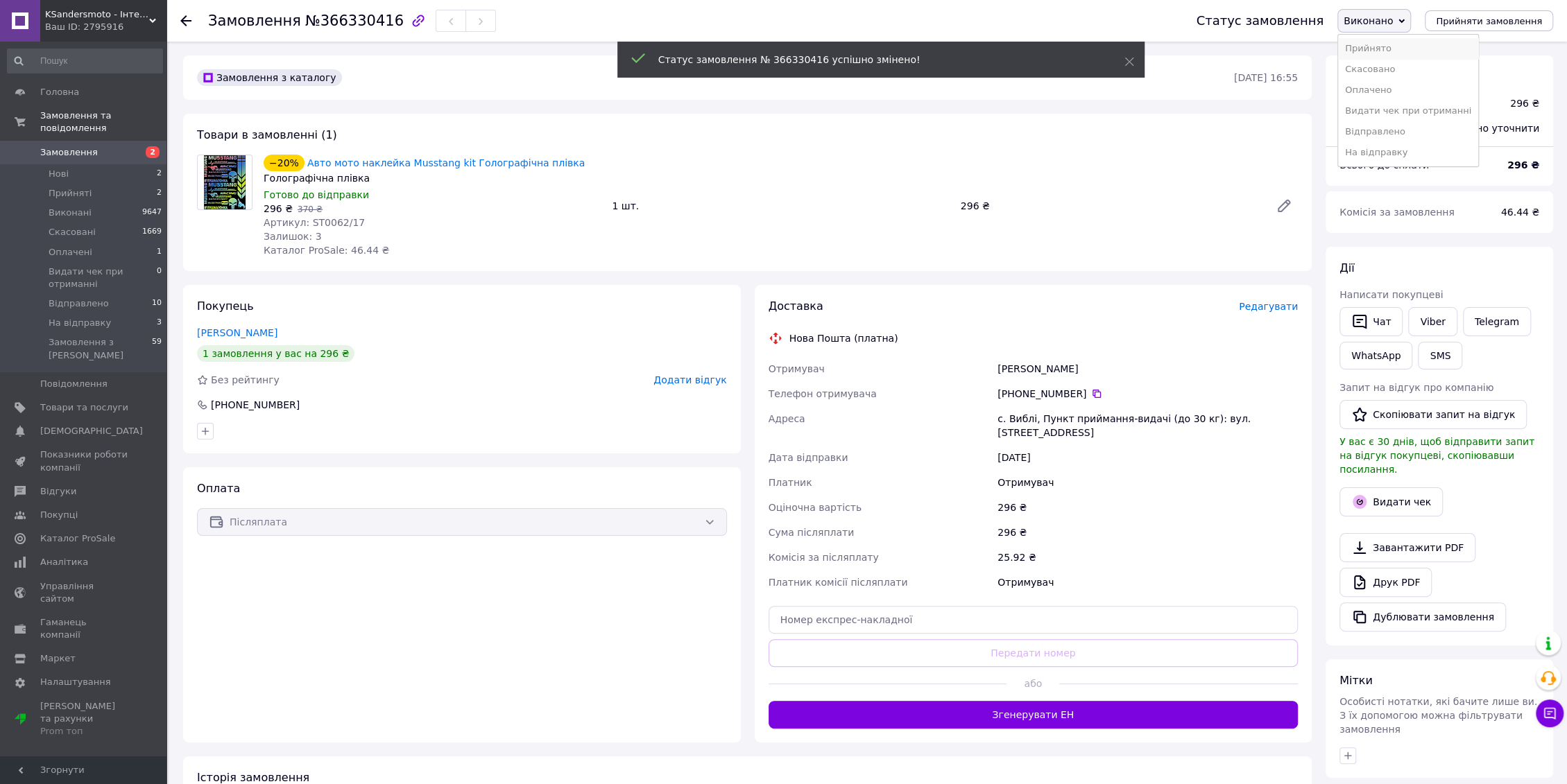
click at [1386, 52] on li "Прийнято" at bounding box center [1408, 48] width 140 height 21
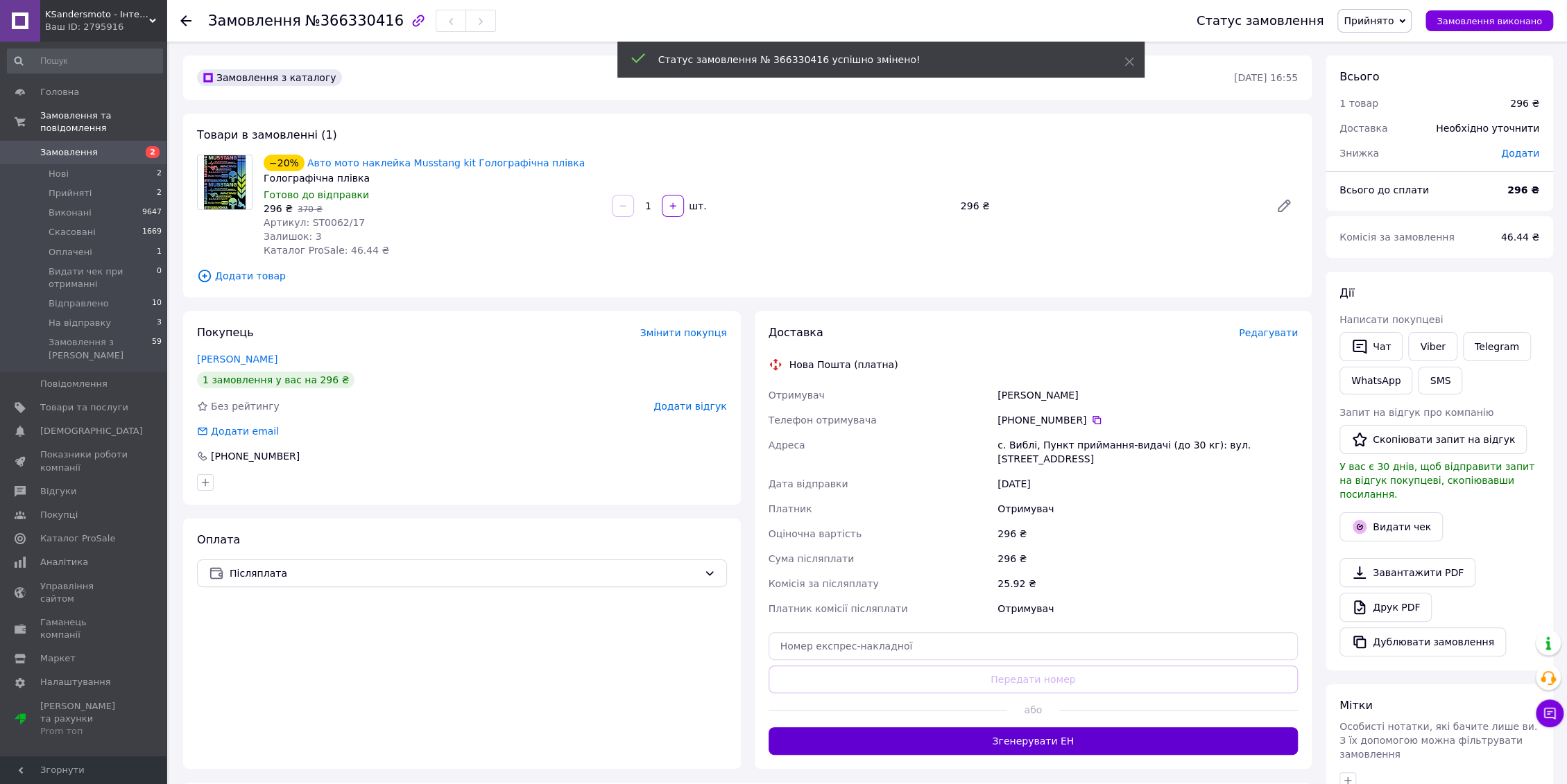
click at [1026, 735] on button "Згенерувати ЕН" at bounding box center [1033, 741] width 530 height 27
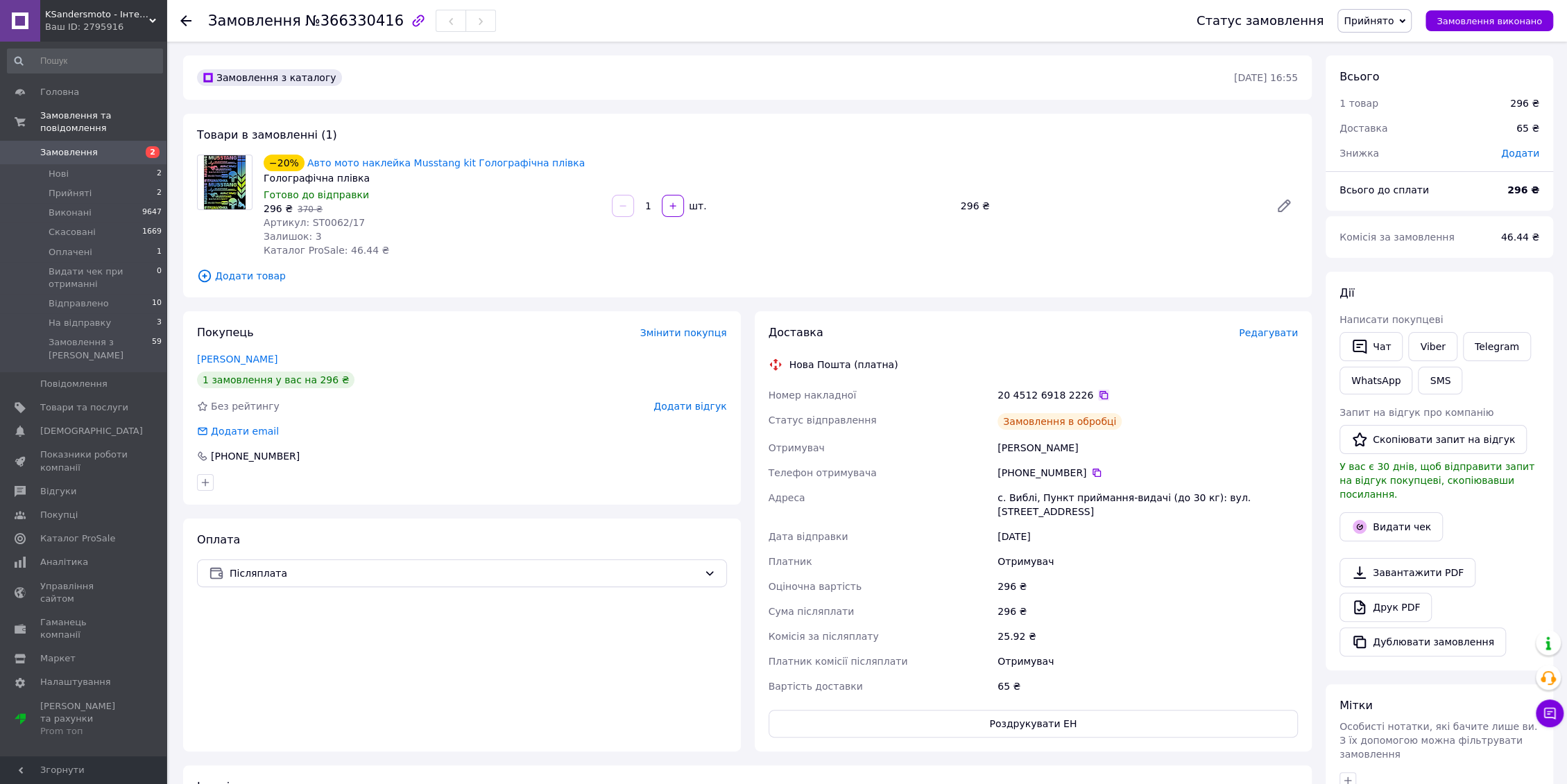
click at [1099, 392] on icon at bounding box center [1104, 395] width 8 height 8
click at [102, 294] on li "Відправлено 10" at bounding box center [85, 304] width 170 height 19
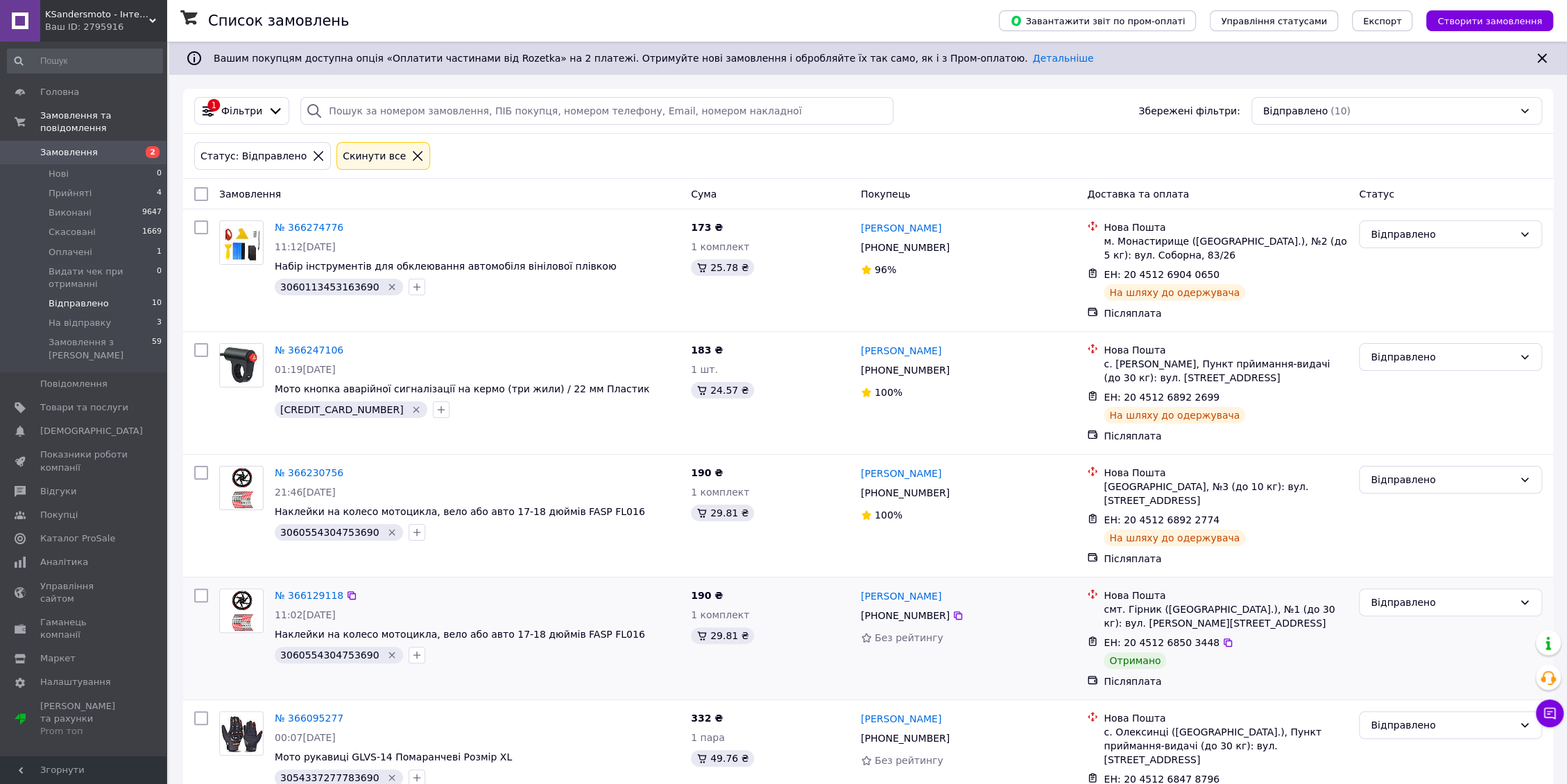
click at [202, 589] on input "checkbox" at bounding box center [201, 595] width 14 height 14
checkbox input "true"
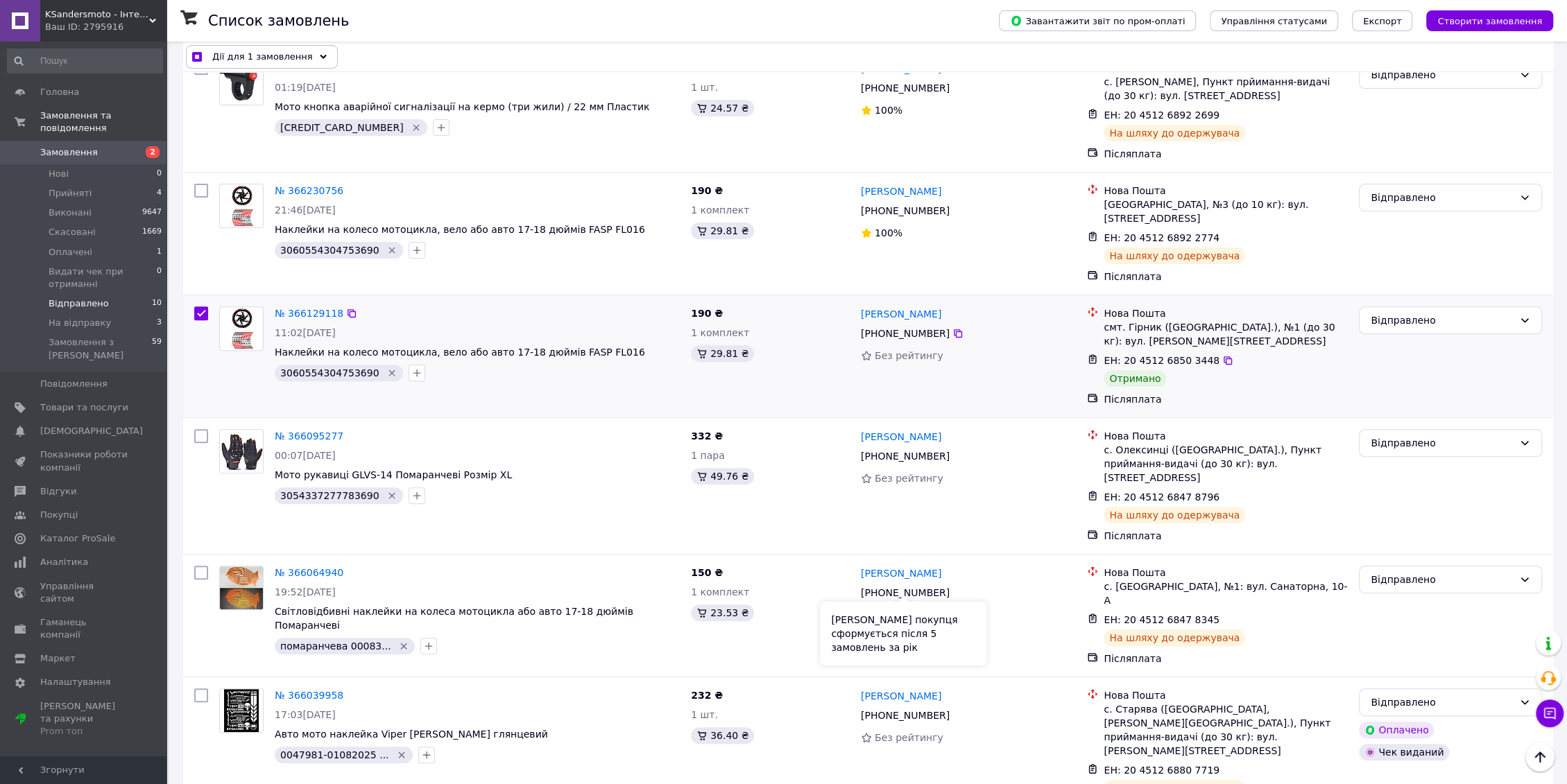
scroll to position [175, 0]
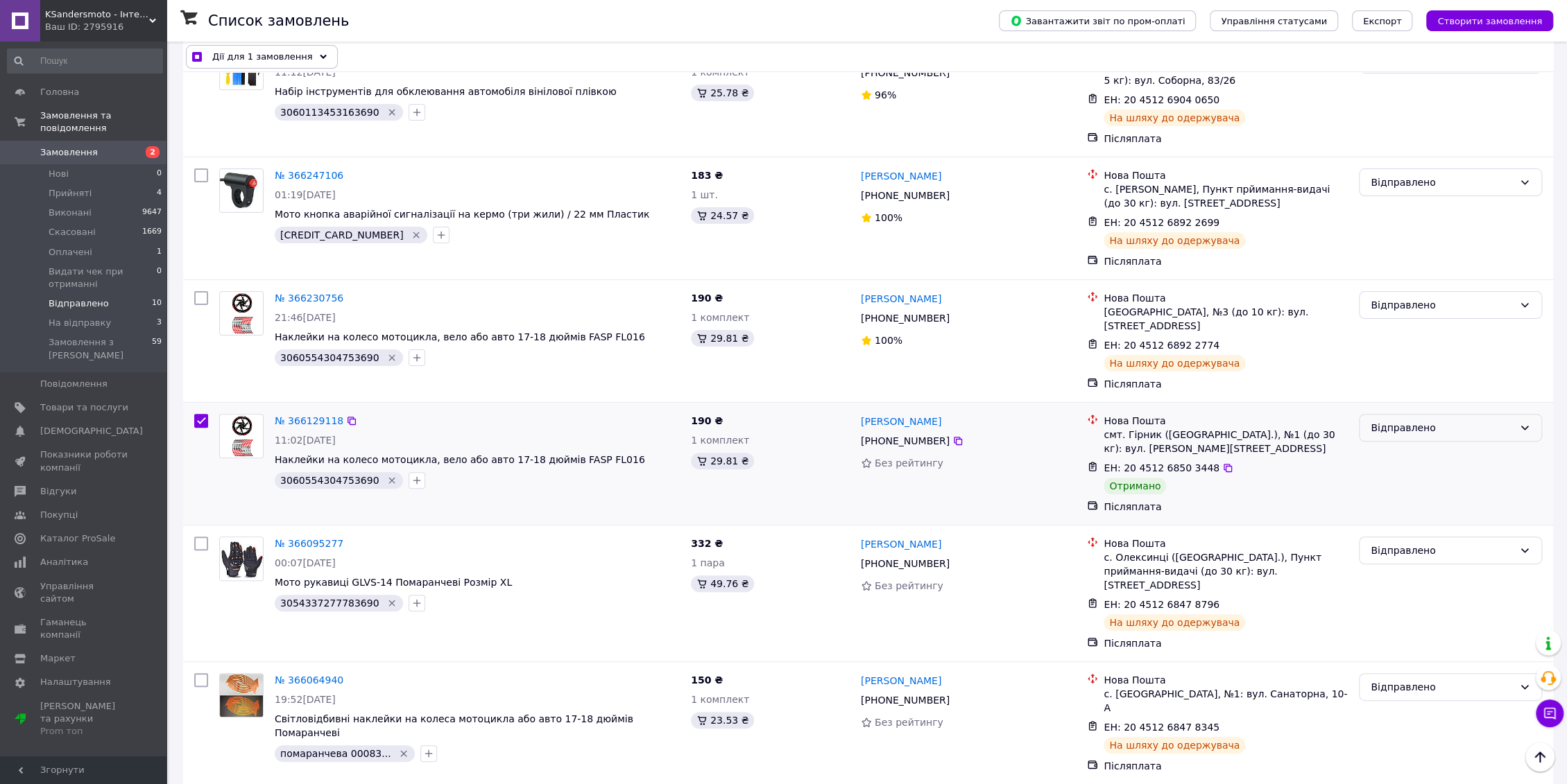
click at [1385, 420] on div "Відправлено" at bounding box center [1441, 427] width 143 height 15
checkbox input "true"
click at [1420, 469] on li "Виконано" at bounding box center [1450, 467] width 181 height 25
checkbox input "false"
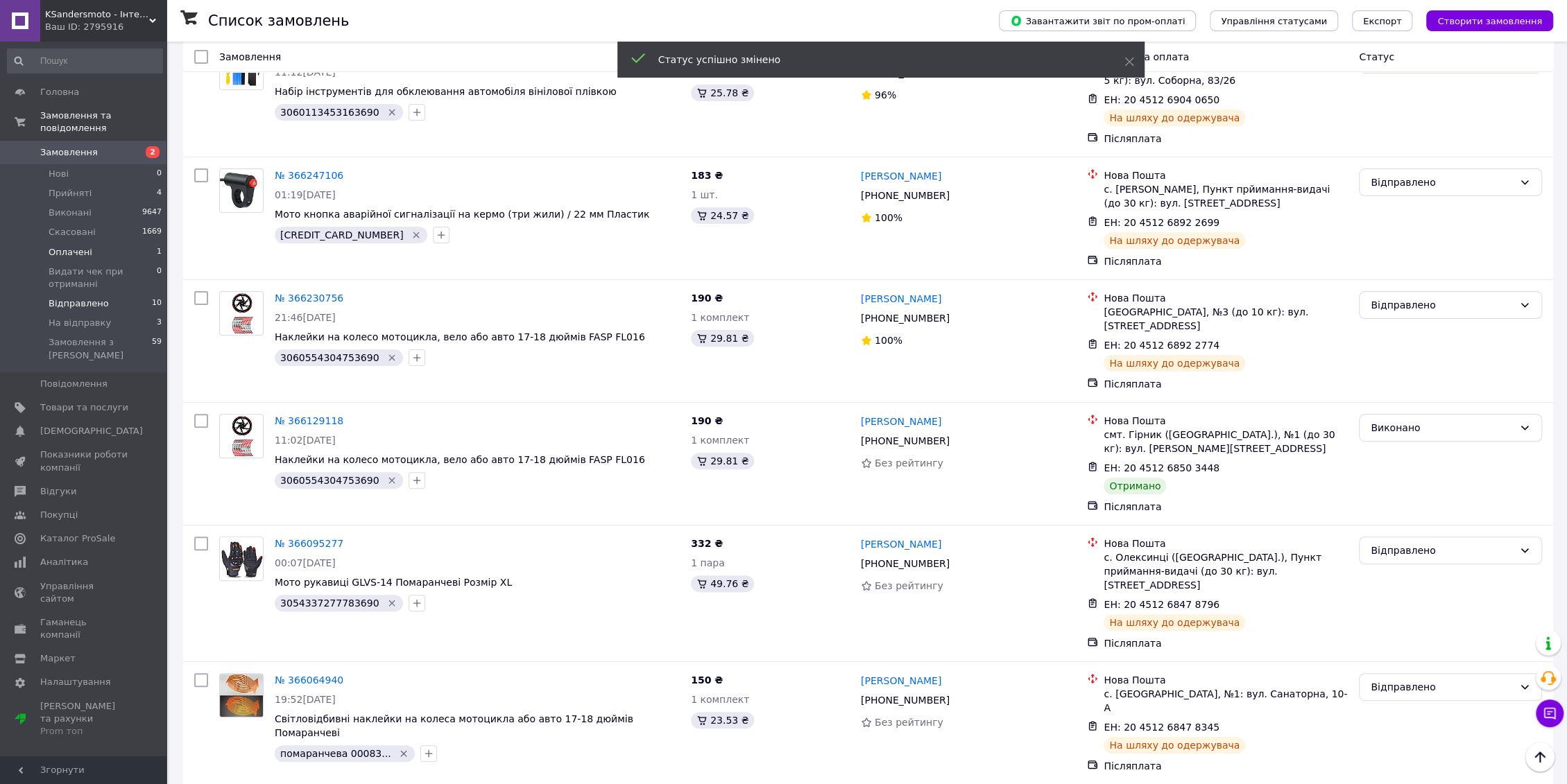
click at [84, 246] on span "Оплачені" at bounding box center [70, 251] width 44 height 12
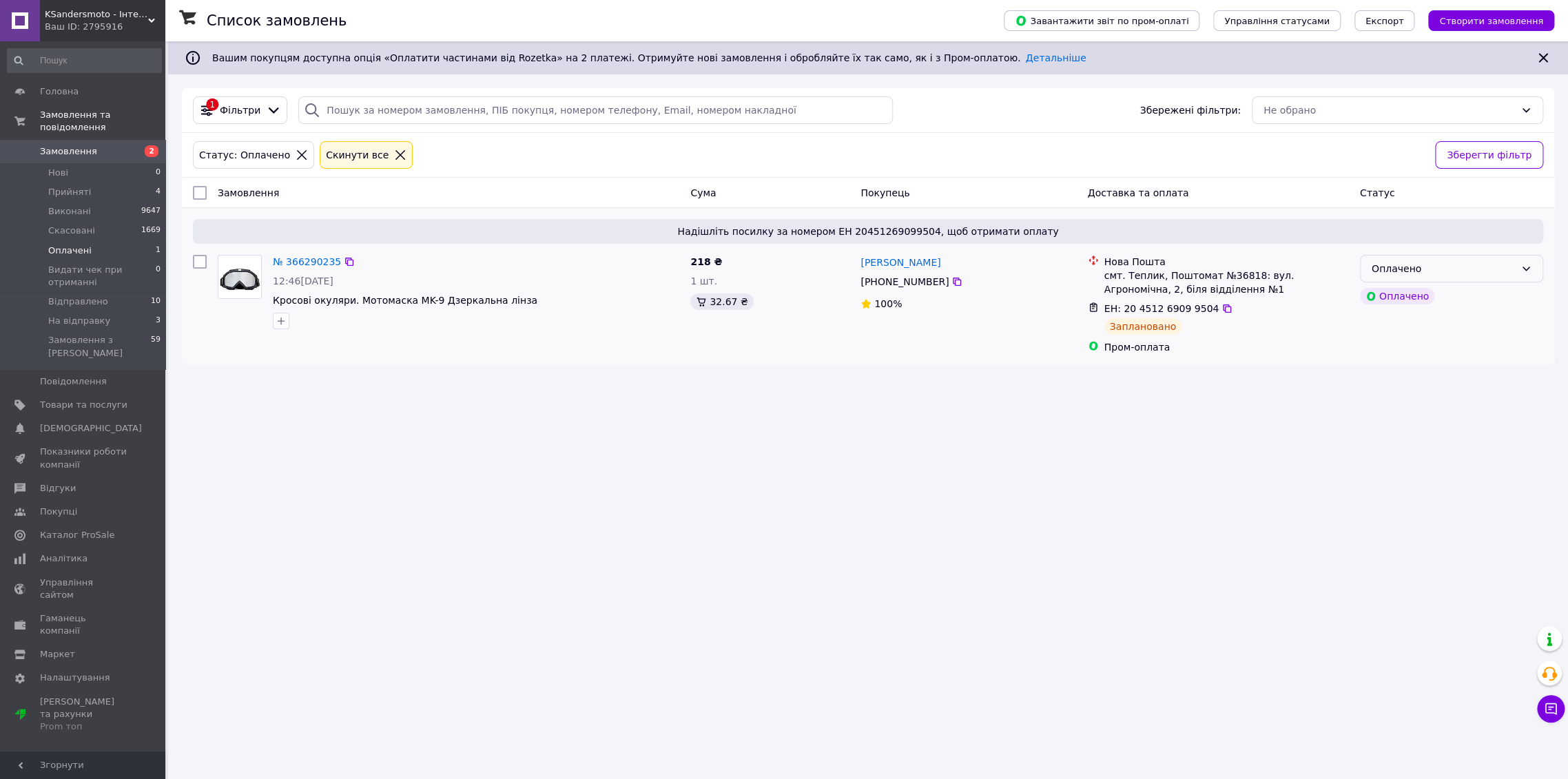
click at [1464, 266] on div "Оплачено" at bounding box center [1442, 268] width 143 height 15
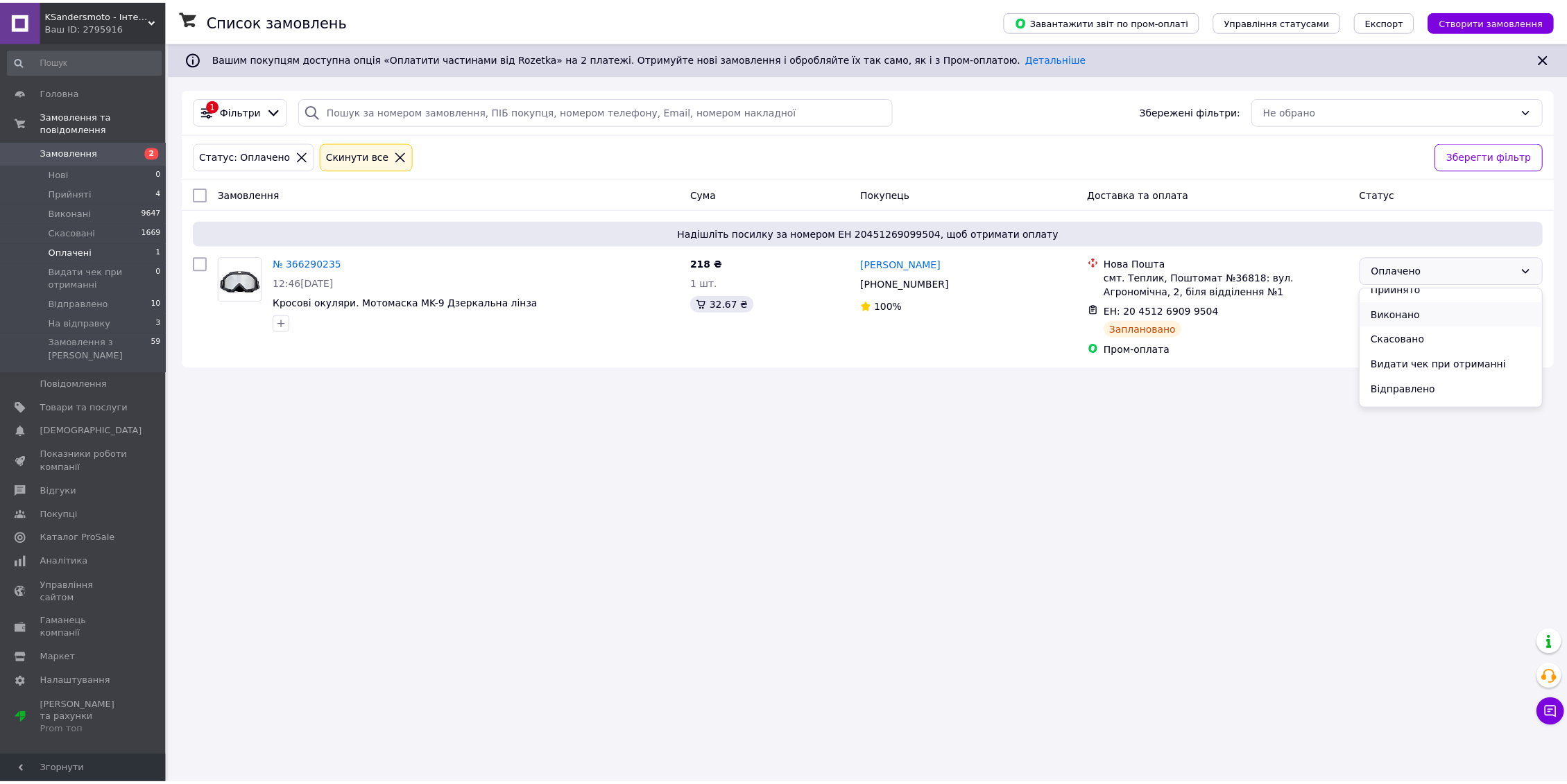
scroll to position [30, 0]
click at [1440, 363] on li "Відправлено" at bounding box center [1461, 370] width 183 height 25
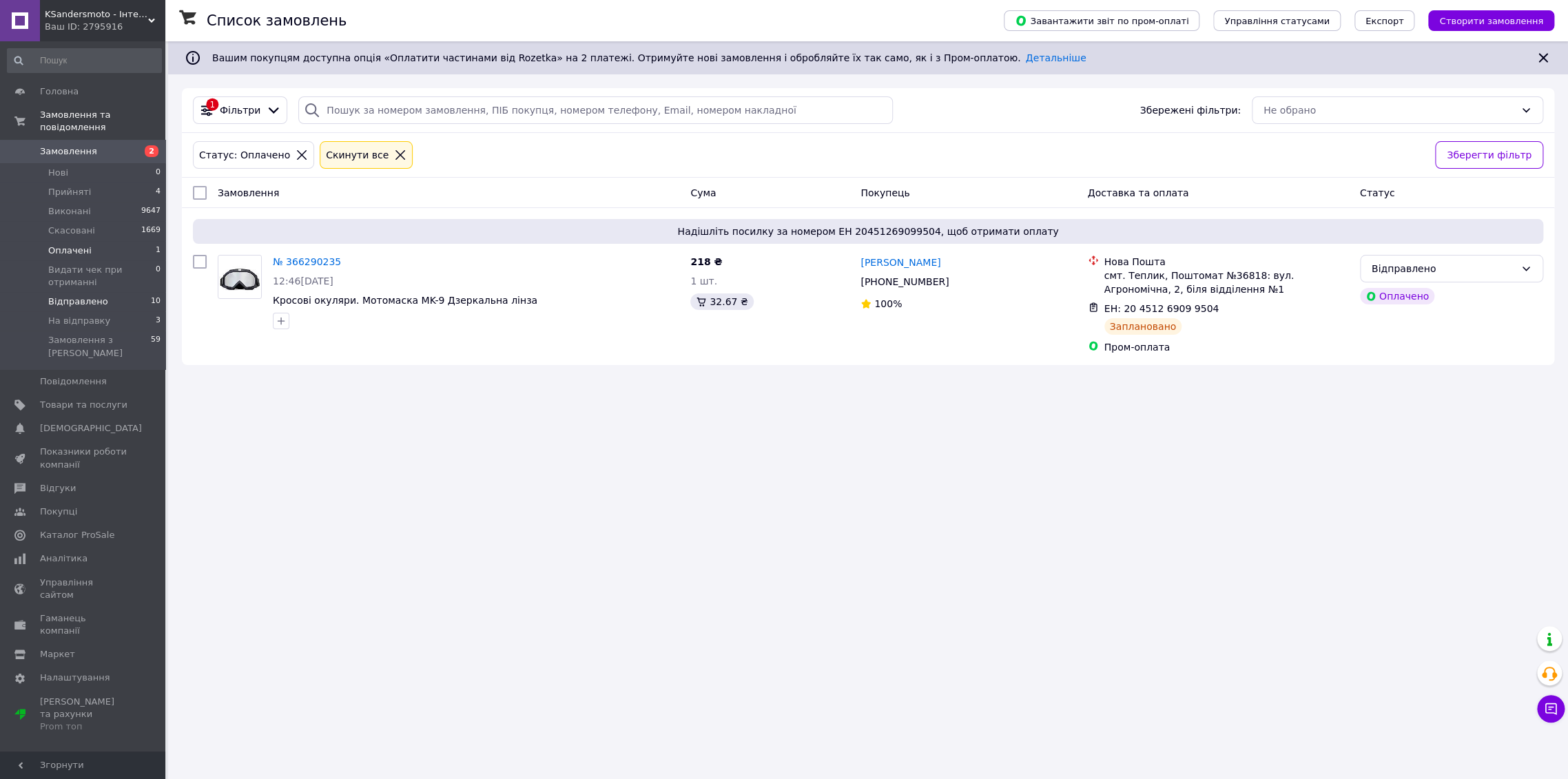
click at [105, 292] on li "Відправлено 10" at bounding box center [84, 302] width 169 height 19
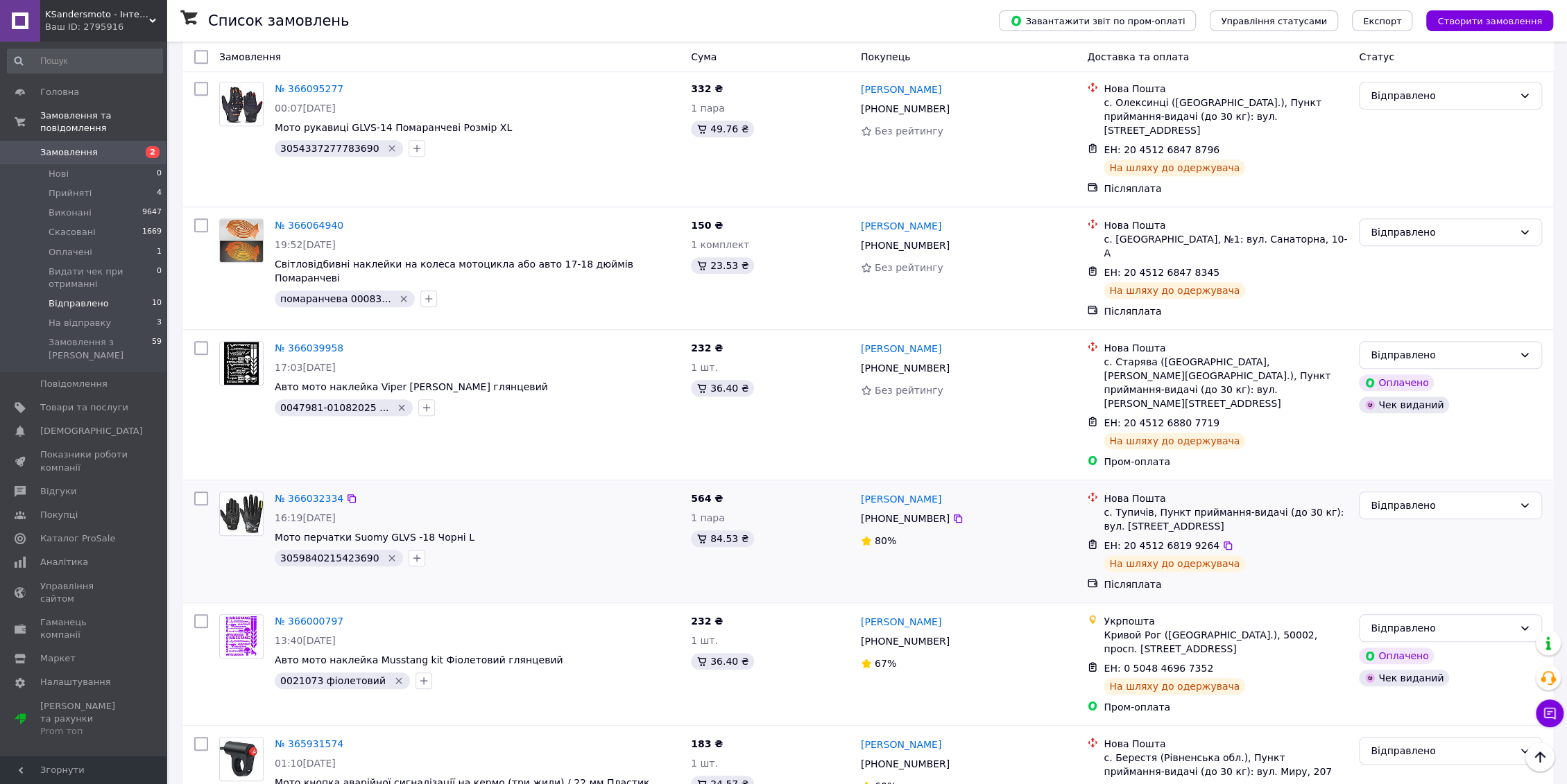
scroll to position [674, 0]
